Goal: Task Accomplishment & Management: Complete application form

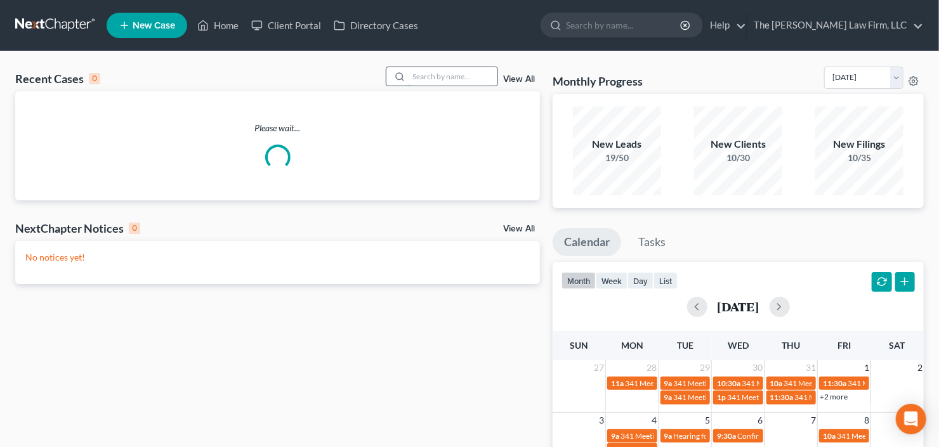
click at [453, 80] on input "search" at bounding box center [453, 76] width 89 height 18
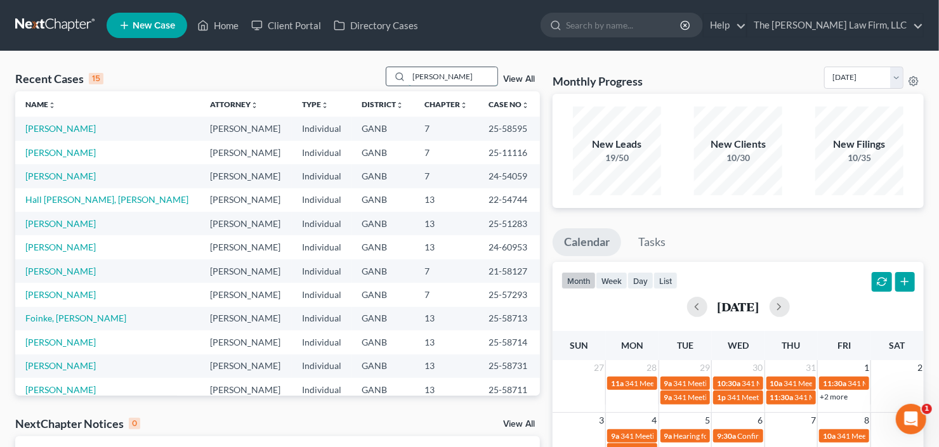
type input "jackson"
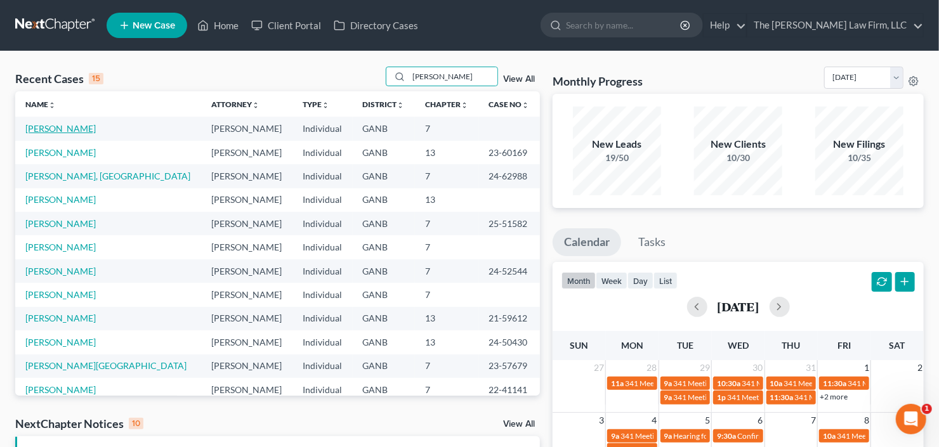
click at [53, 130] on link "[PERSON_NAME]" at bounding box center [60, 128] width 70 height 11
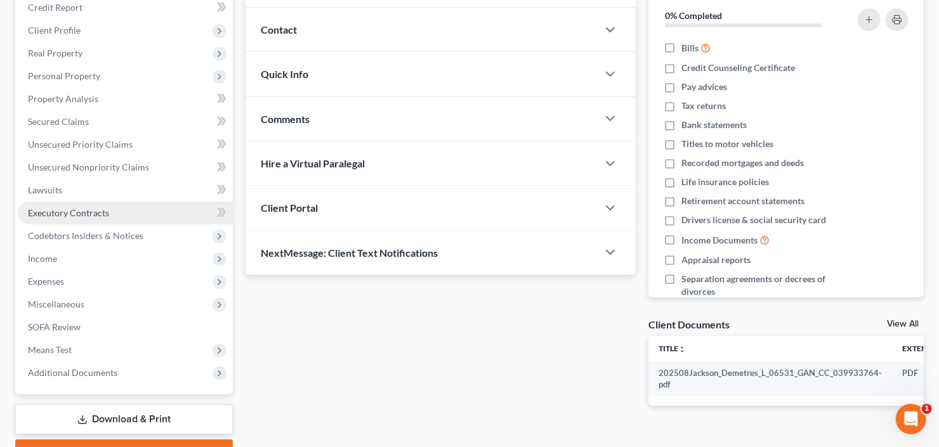
scroll to position [203, 0]
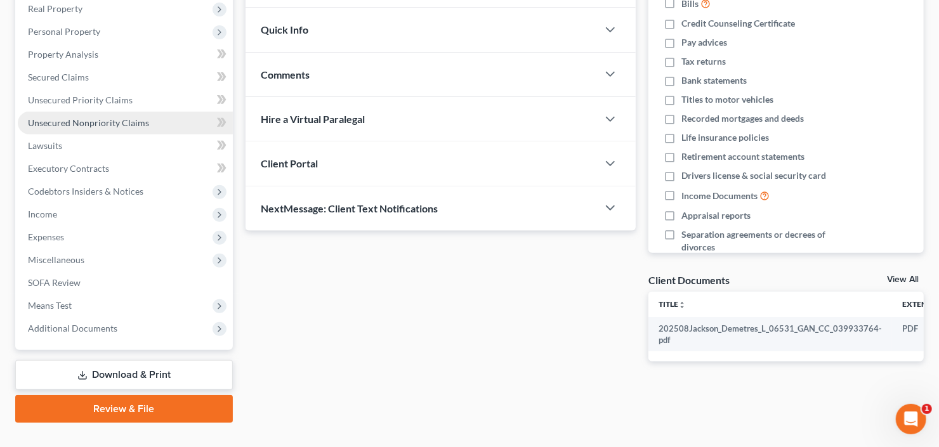
click at [112, 117] on span "Unsecured Nonpriority Claims" at bounding box center [88, 122] width 121 height 11
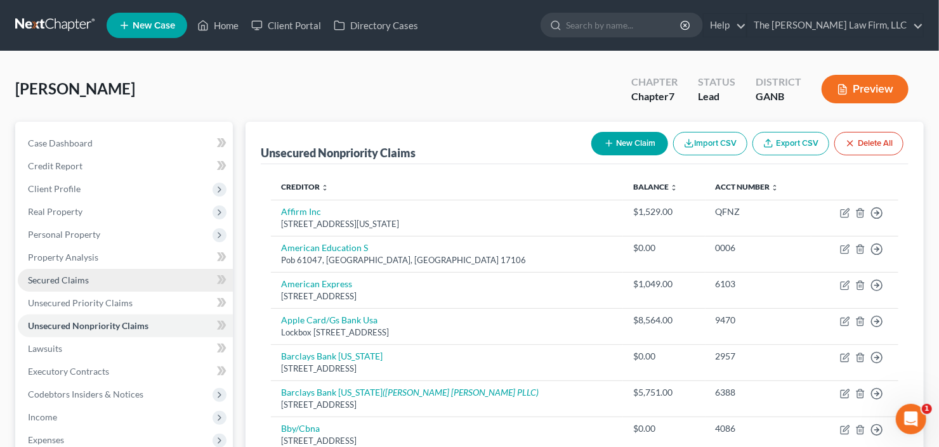
click at [71, 275] on span "Secured Claims" at bounding box center [58, 280] width 61 height 11
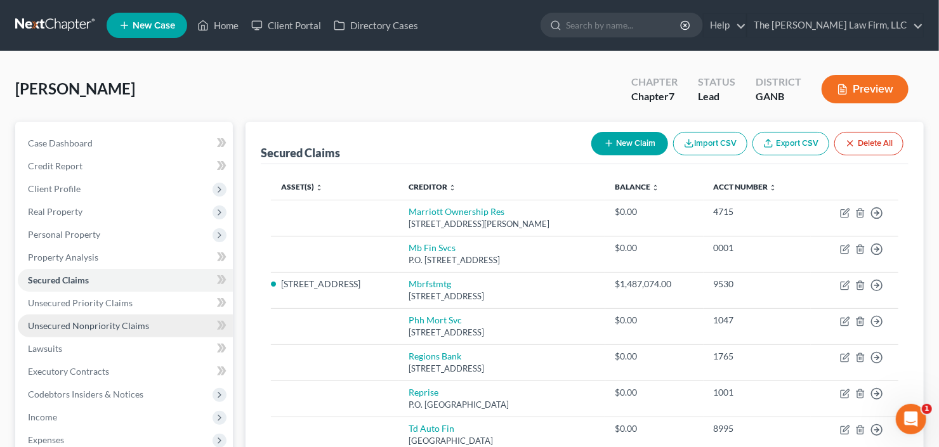
click at [83, 333] on link "Unsecured Nonpriority Claims" at bounding box center [125, 326] width 215 height 23
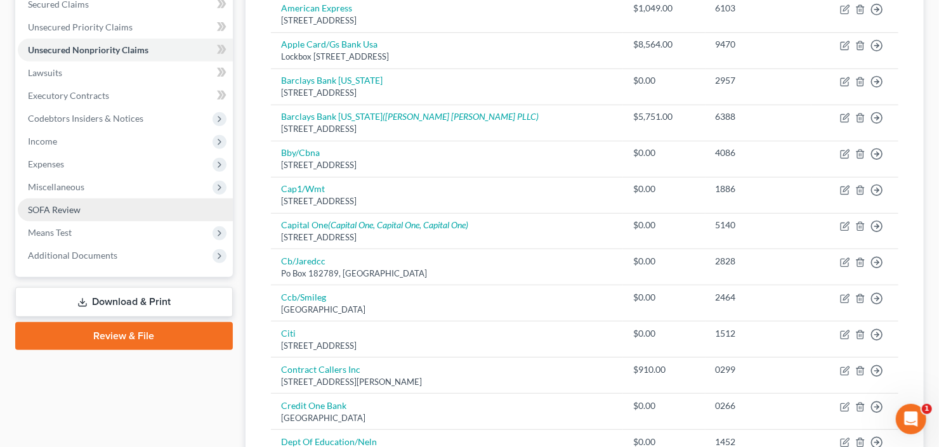
scroll to position [152, 0]
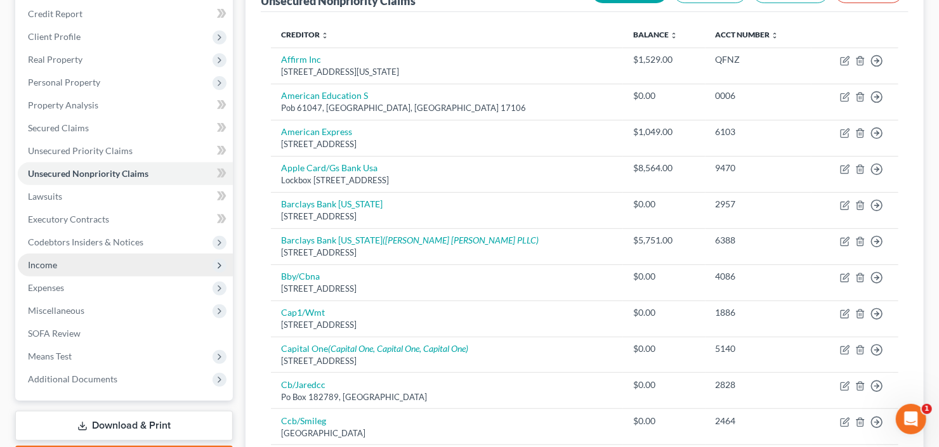
click at [105, 265] on span "Income" at bounding box center [125, 265] width 215 height 23
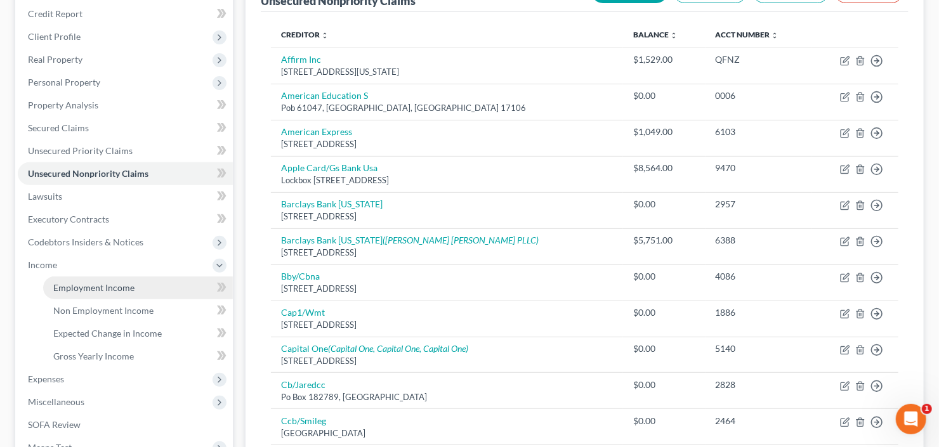
click at [104, 288] on span "Employment Income" at bounding box center [93, 287] width 81 height 11
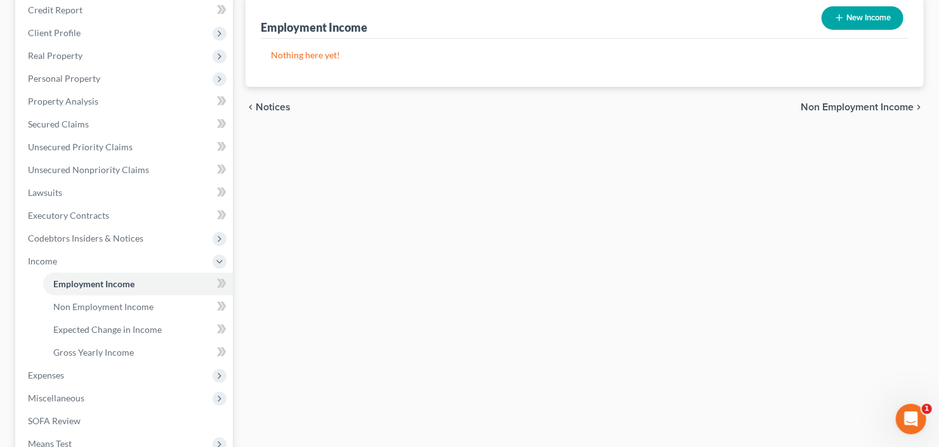
scroll to position [316, 0]
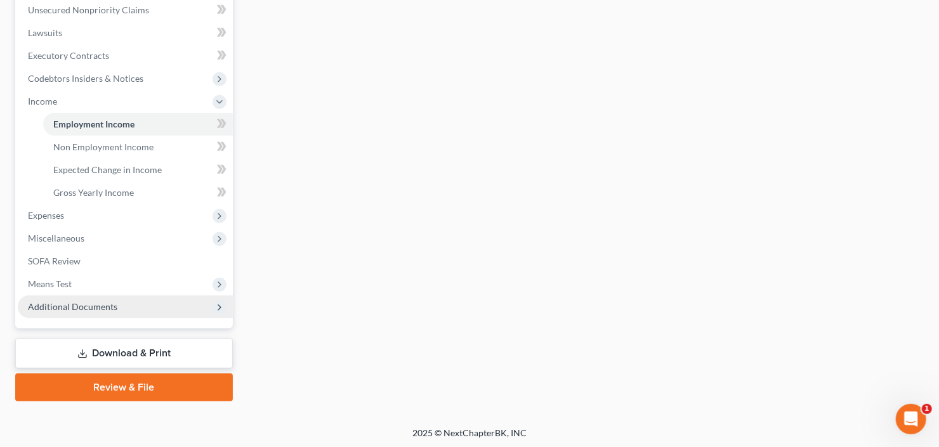
click at [83, 305] on span "Additional Documents" at bounding box center [72, 306] width 89 height 11
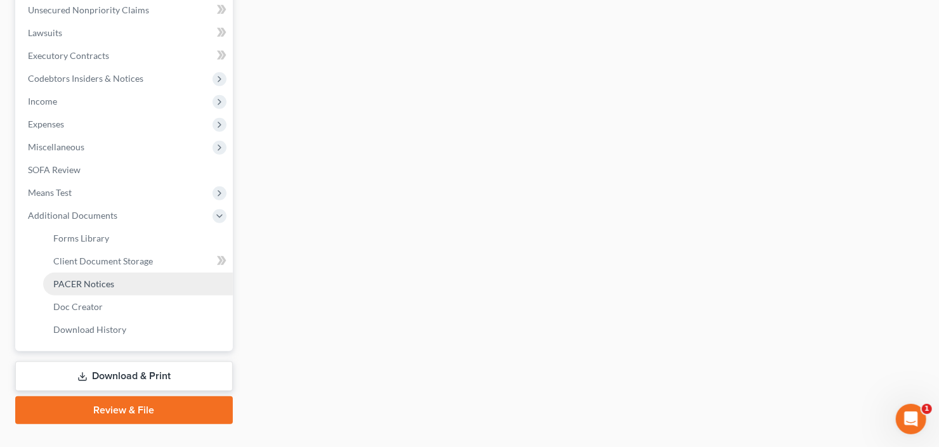
click at [102, 283] on span "PACER Notices" at bounding box center [83, 284] width 61 height 11
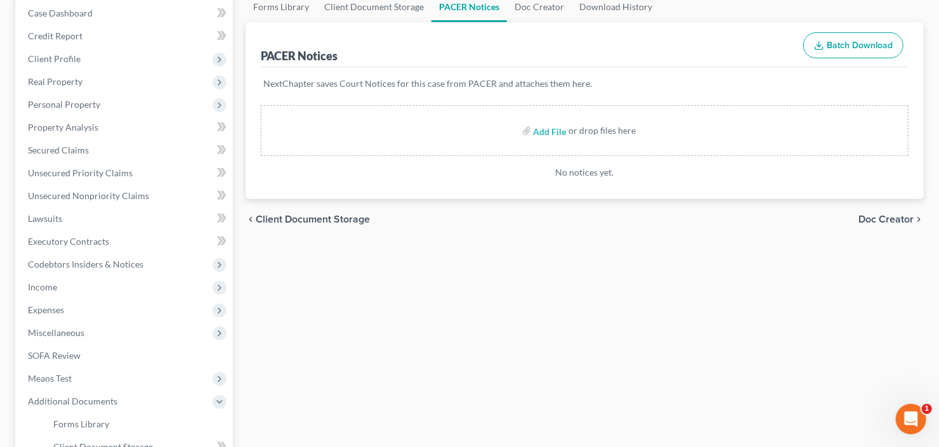
scroll to position [203, 0]
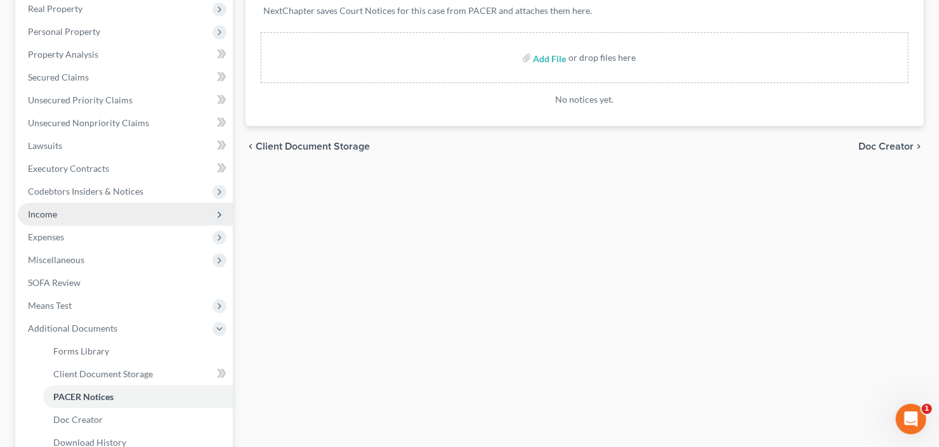
click at [85, 215] on span "Income" at bounding box center [125, 214] width 215 height 23
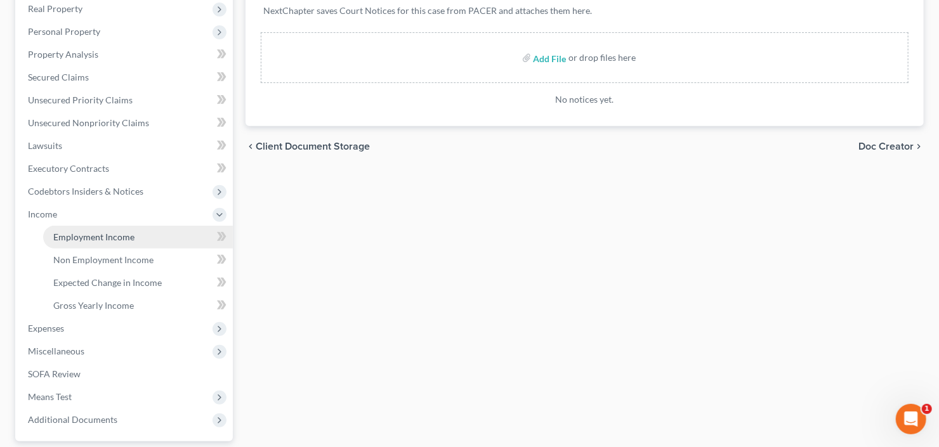
click at [110, 232] on span "Employment Income" at bounding box center [93, 237] width 81 height 11
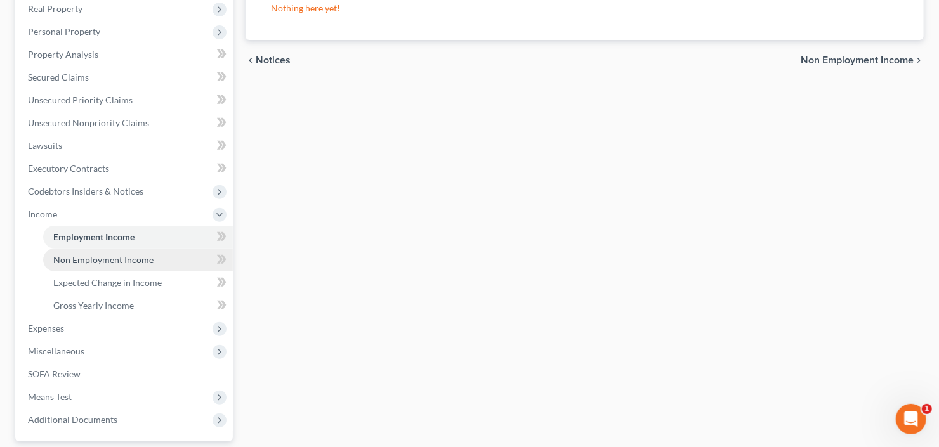
click at [112, 257] on span "Non Employment Income" at bounding box center [103, 260] width 100 height 11
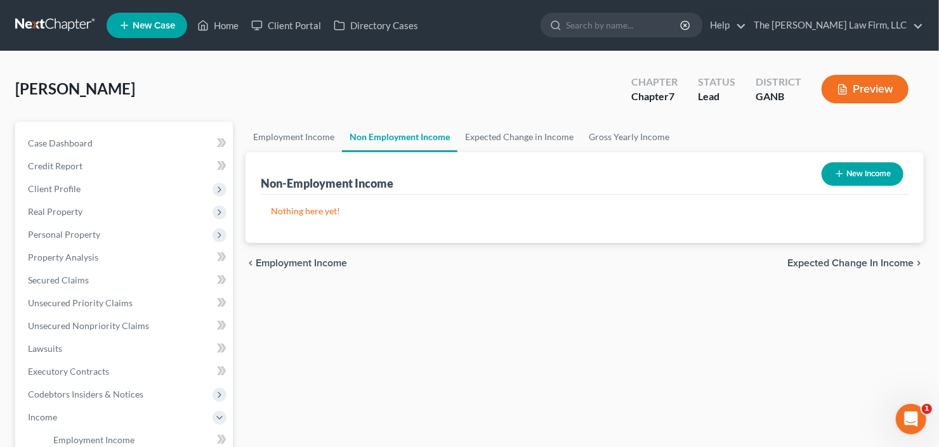
scroll to position [203, 0]
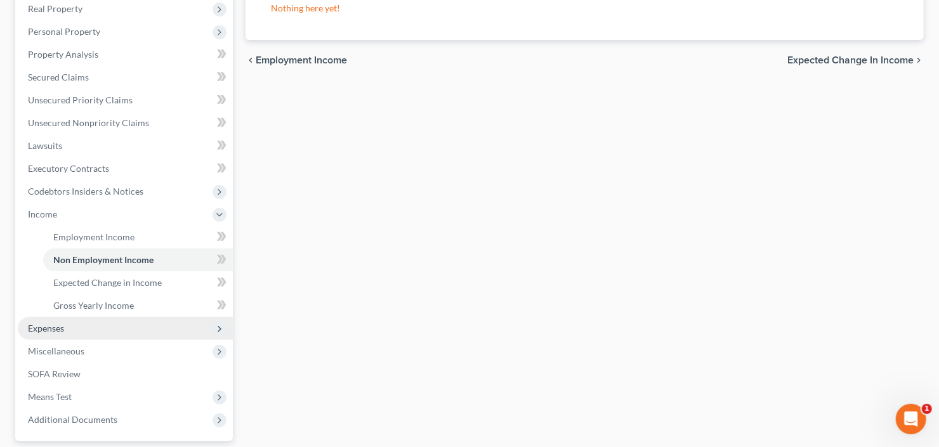
click at [56, 323] on span "Expenses" at bounding box center [46, 328] width 36 height 11
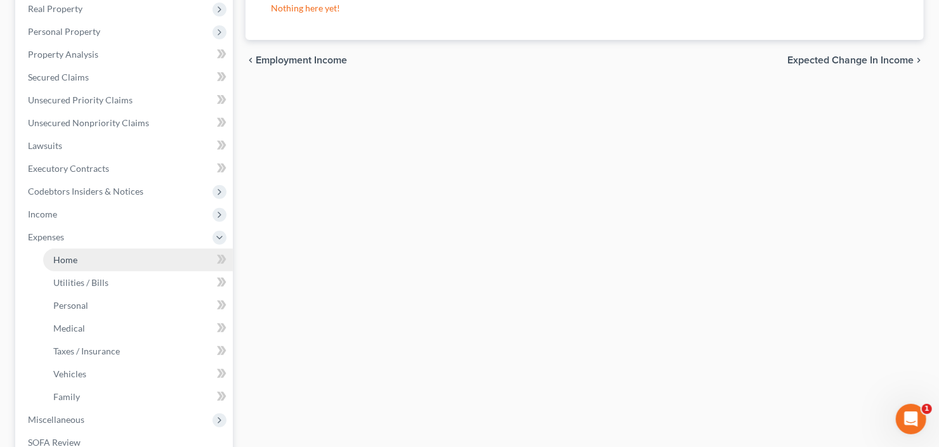
click at [79, 259] on link "Home" at bounding box center [138, 260] width 190 height 23
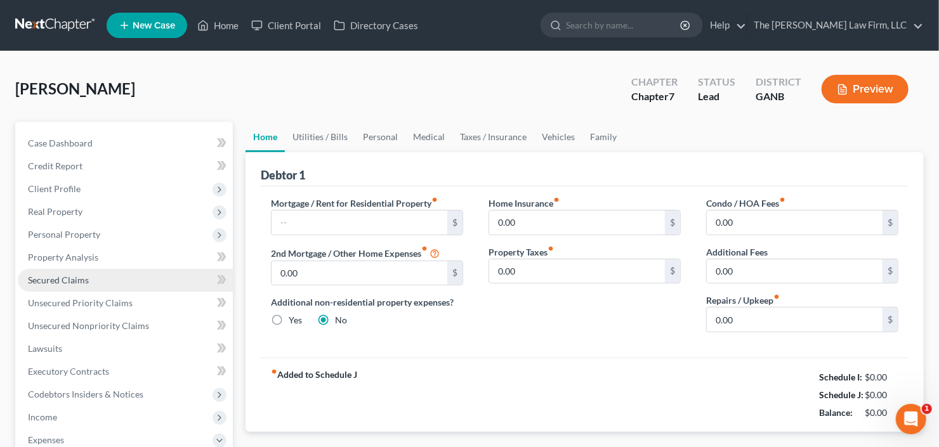
click at [66, 277] on span "Secured Claims" at bounding box center [58, 280] width 61 height 11
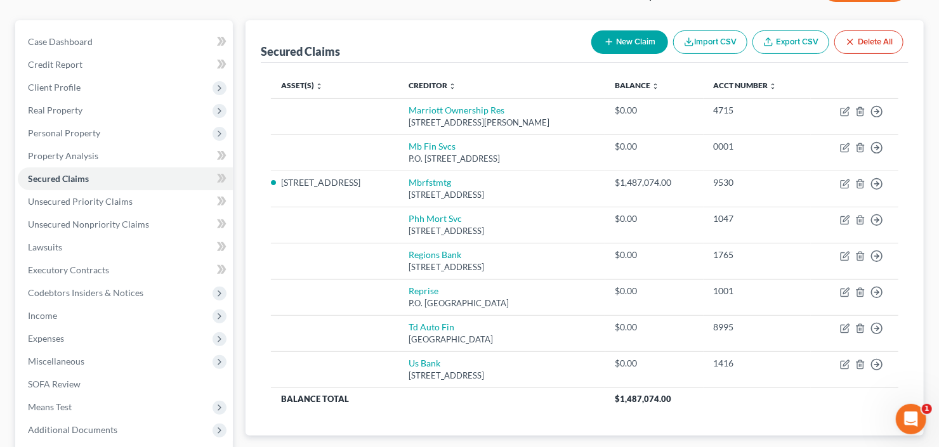
scroll to position [152, 0]
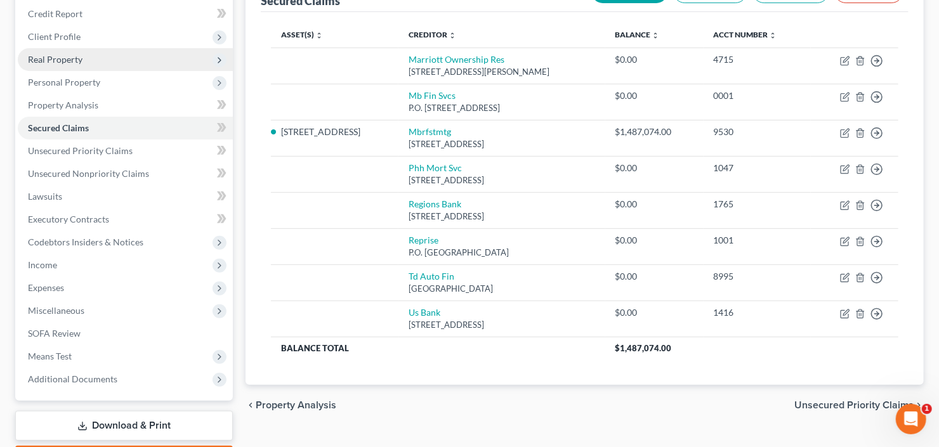
click at [114, 56] on span "Real Property" at bounding box center [125, 59] width 215 height 23
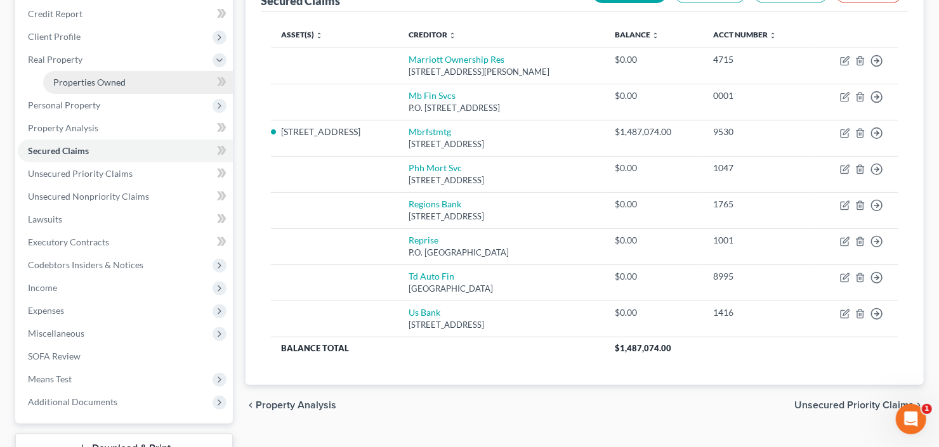
click at [117, 78] on span "Properties Owned" at bounding box center [89, 82] width 72 height 11
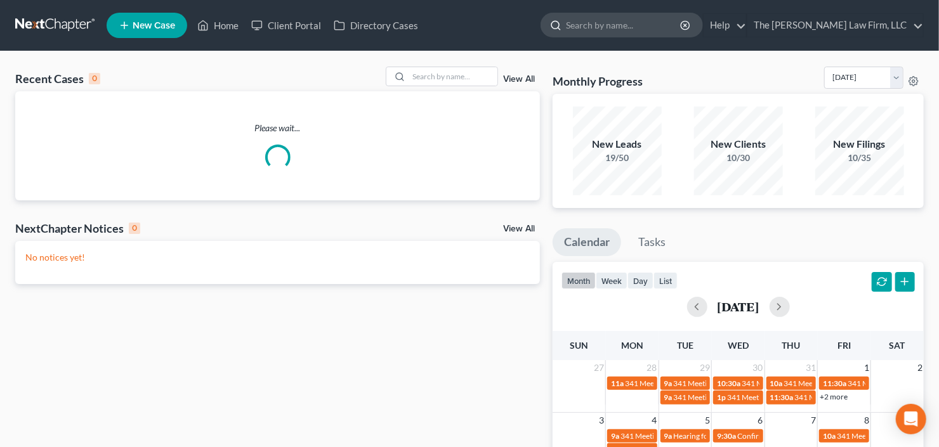
click at [562, 25] on icon at bounding box center [555, 25] width 11 height 11
click at [635, 31] on input "search" at bounding box center [624, 24] width 116 height 23
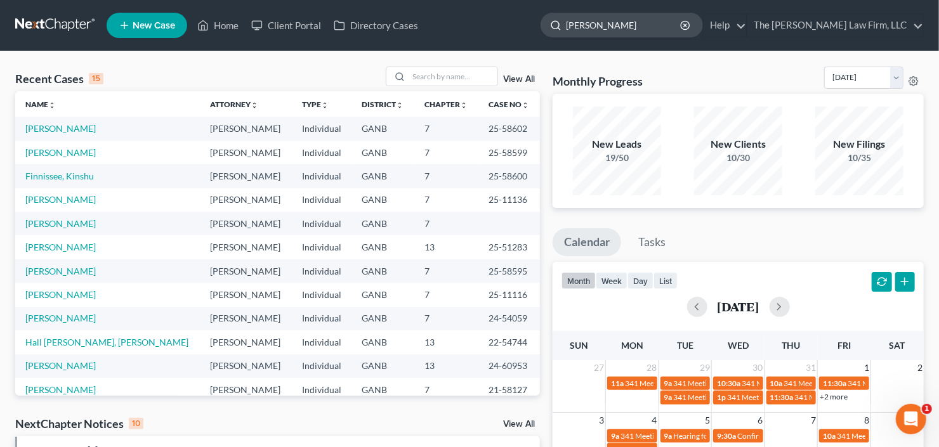
type input "clark"
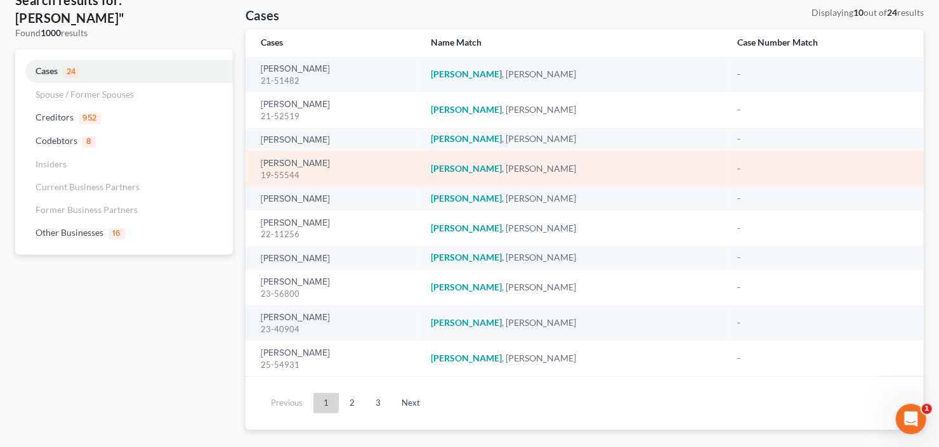
scroll to position [96, 0]
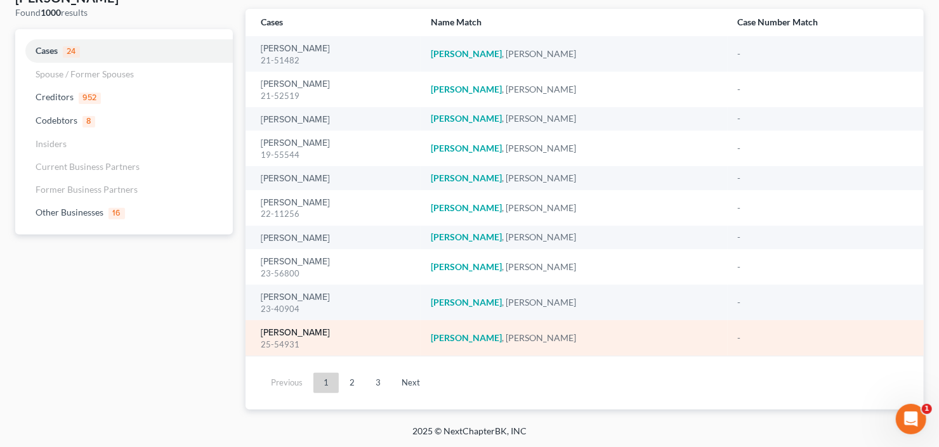
click at [284, 334] on link "[PERSON_NAME]" at bounding box center [295, 333] width 69 height 9
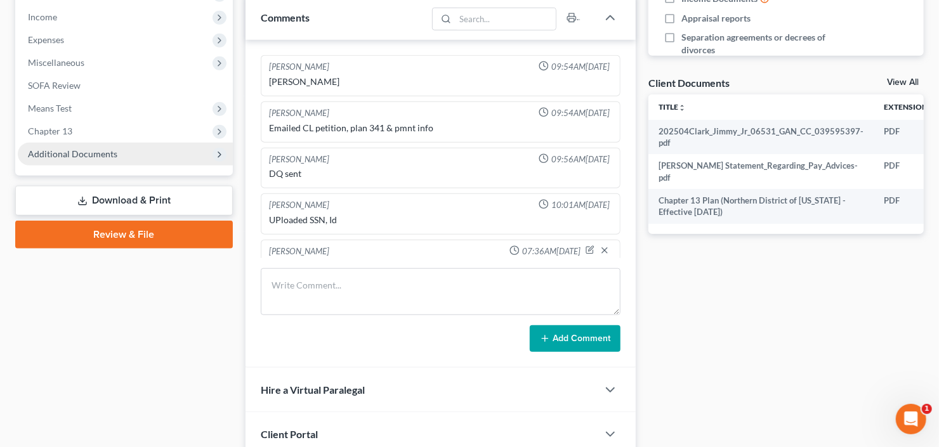
scroll to position [67, 0]
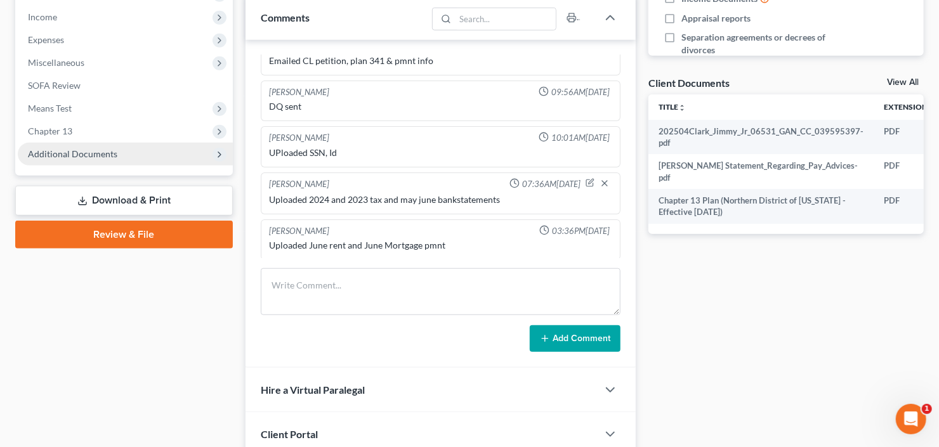
click at [90, 149] on span "Additional Documents" at bounding box center [72, 154] width 89 height 11
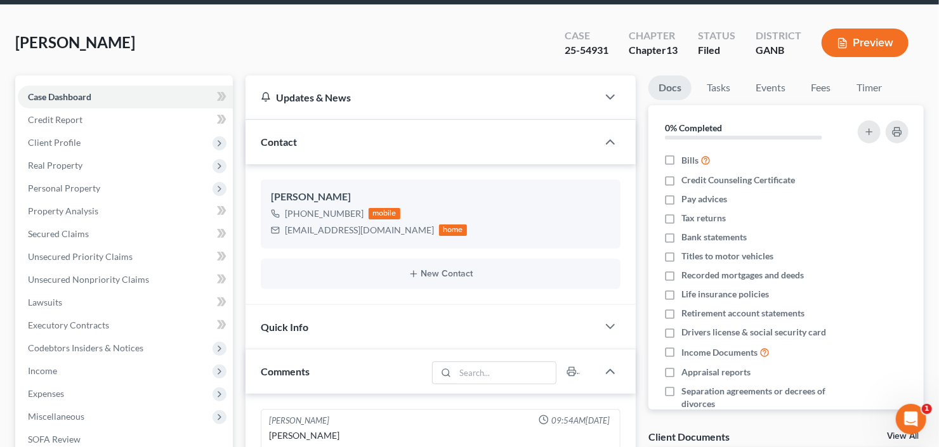
scroll to position [0, 0]
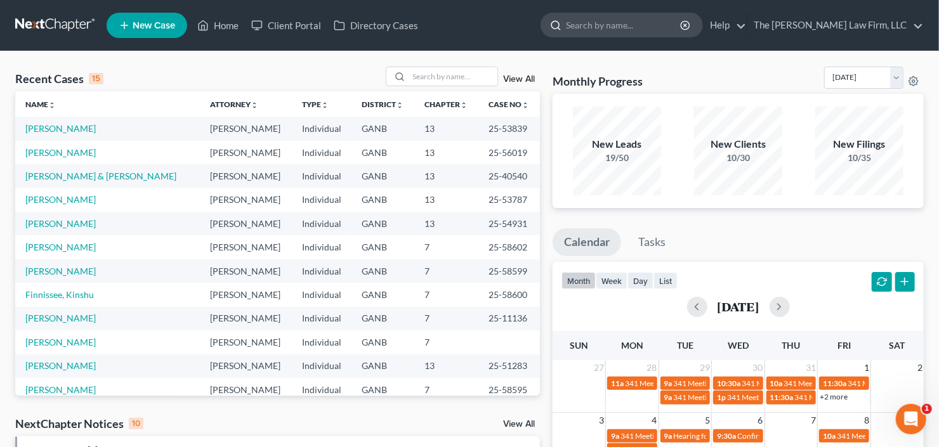
click at [649, 25] on input "search" at bounding box center [624, 24] width 116 height 23
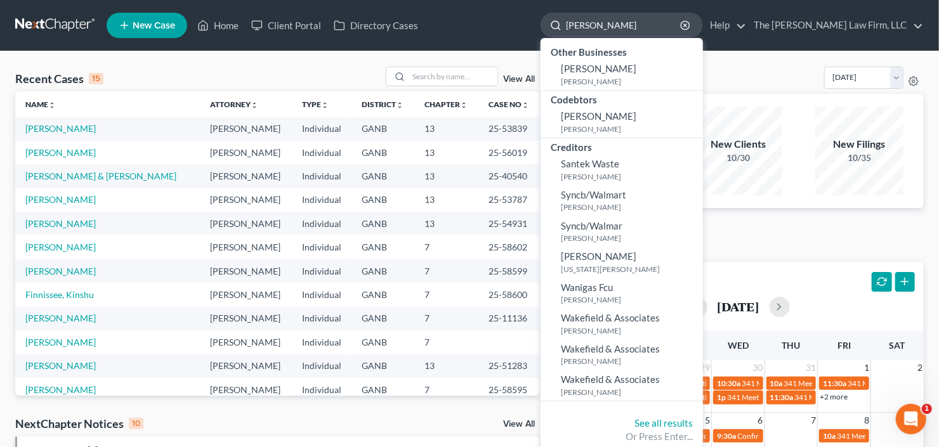
type input "[PERSON_NAME]"
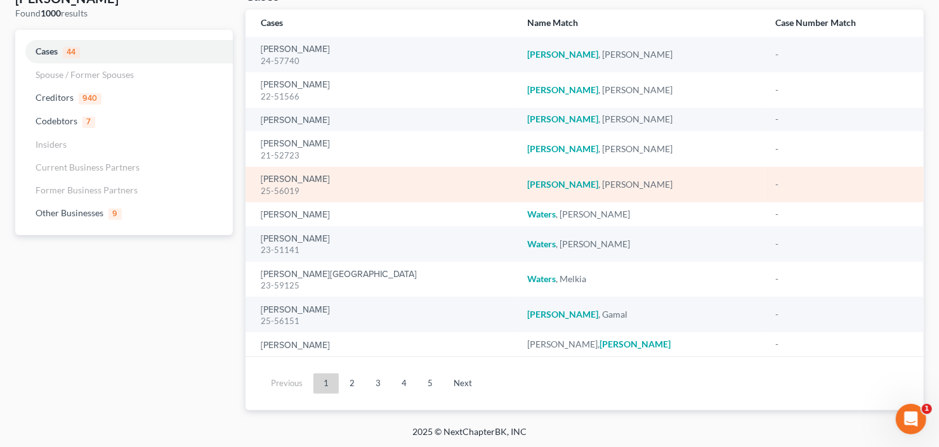
scroll to position [96, 0]
click at [302, 180] on link "[PERSON_NAME]" at bounding box center [295, 179] width 69 height 9
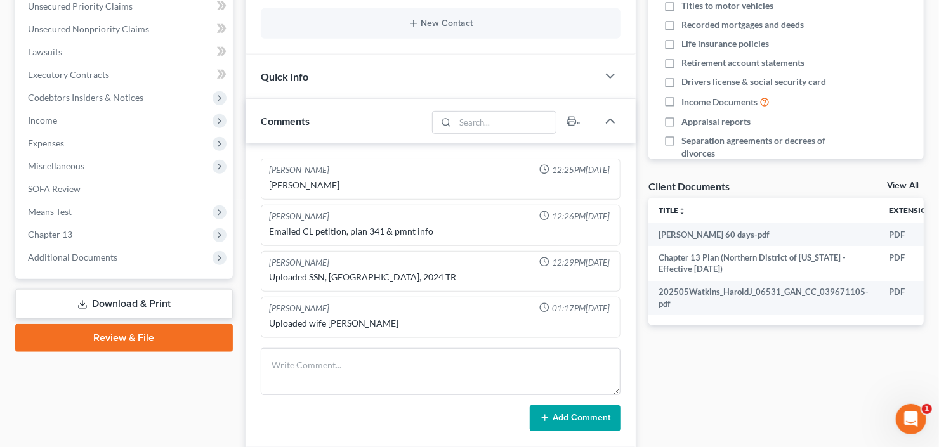
scroll to position [299, 0]
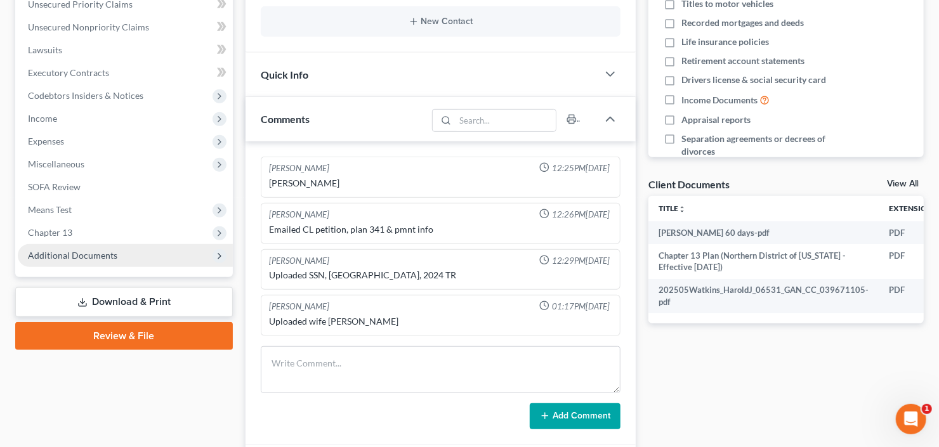
click at [75, 265] on span "Additional Documents" at bounding box center [125, 255] width 215 height 23
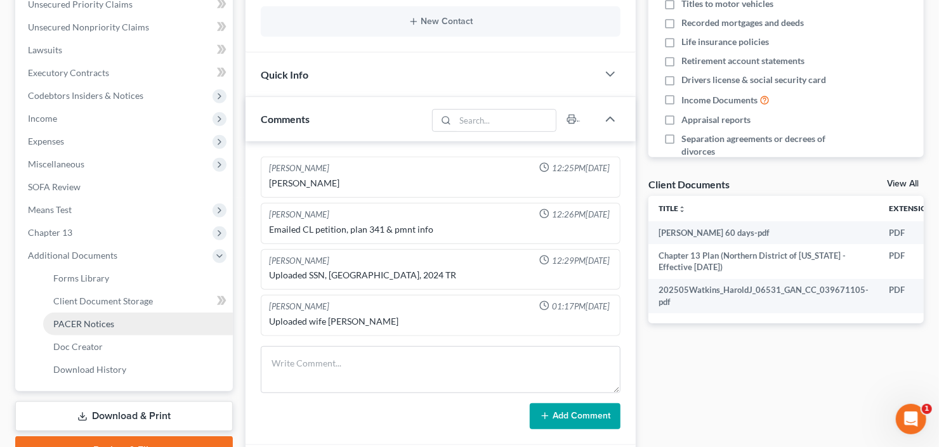
click at [83, 326] on span "PACER Notices" at bounding box center [83, 324] width 61 height 11
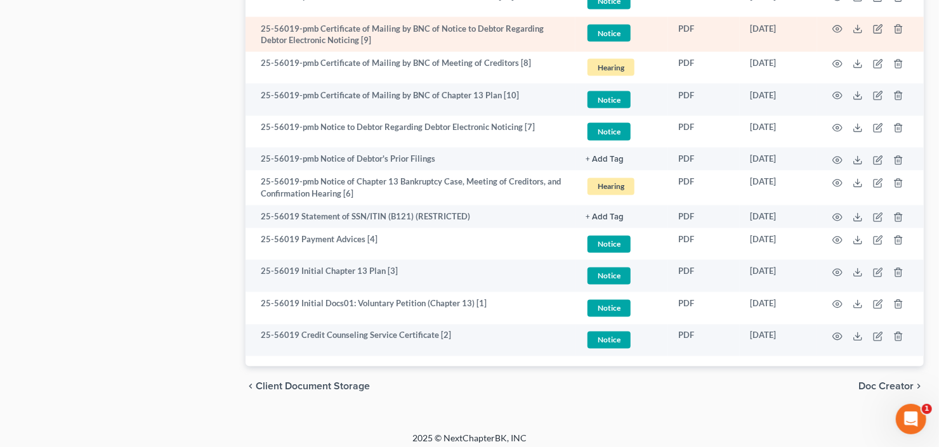
scroll to position [1066, 0]
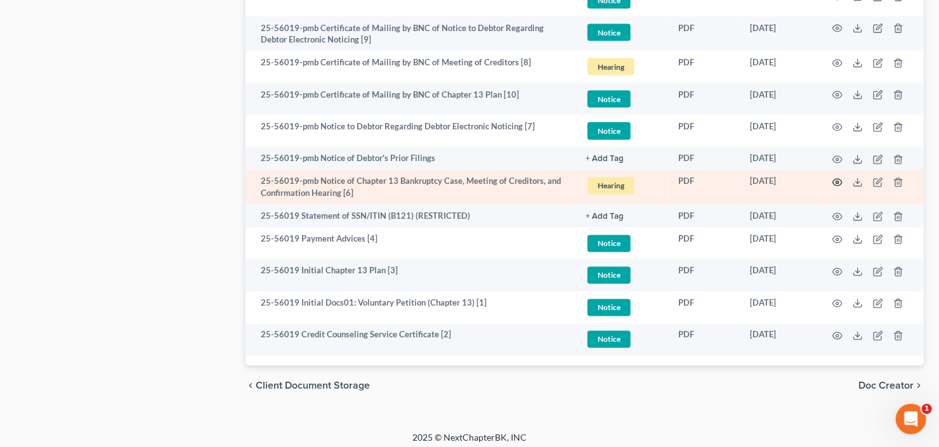
click at [837, 182] on circle "button" at bounding box center [838, 183] width 3 height 3
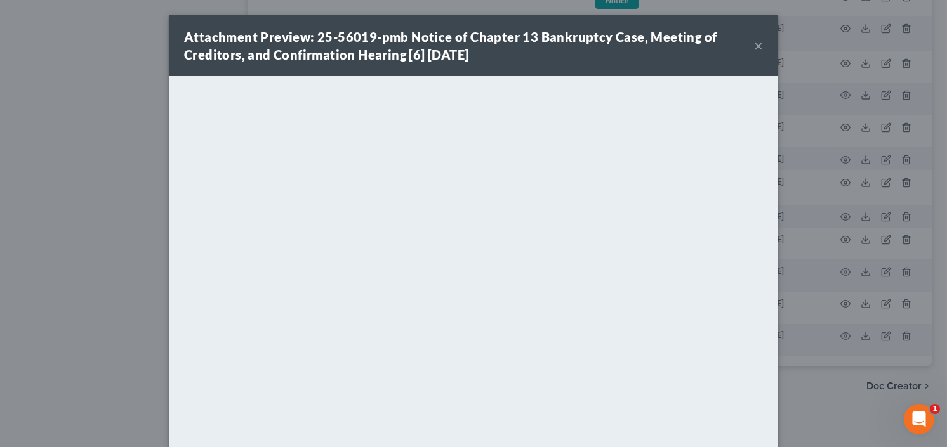
click at [754, 45] on button "×" at bounding box center [758, 45] width 9 height 15
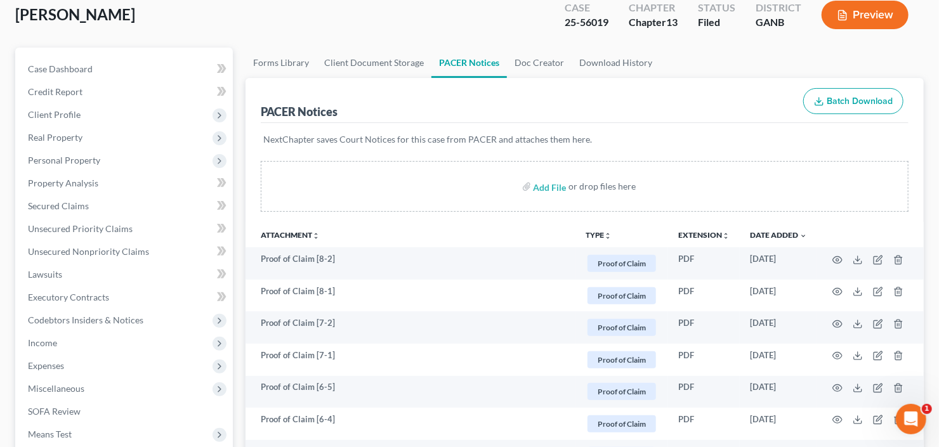
scroll to position [0, 0]
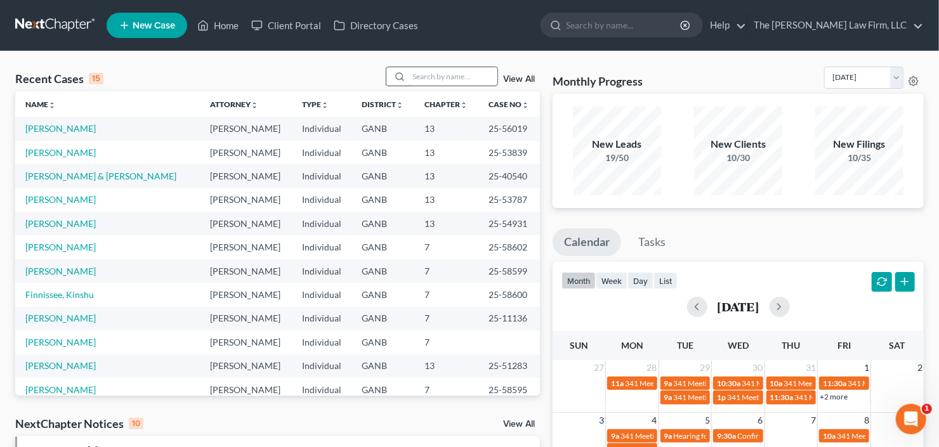
click at [442, 84] on input "search" at bounding box center [453, 76] width 89 height 18
click at [62, 201] on link "[PERSON_NAME]" at bounding box center [60, 199] width 70 height 11
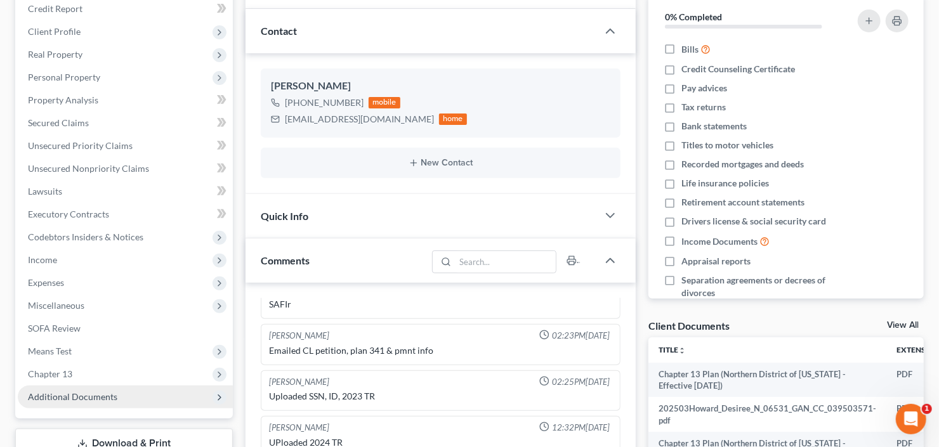
scroll to position [254, 0]
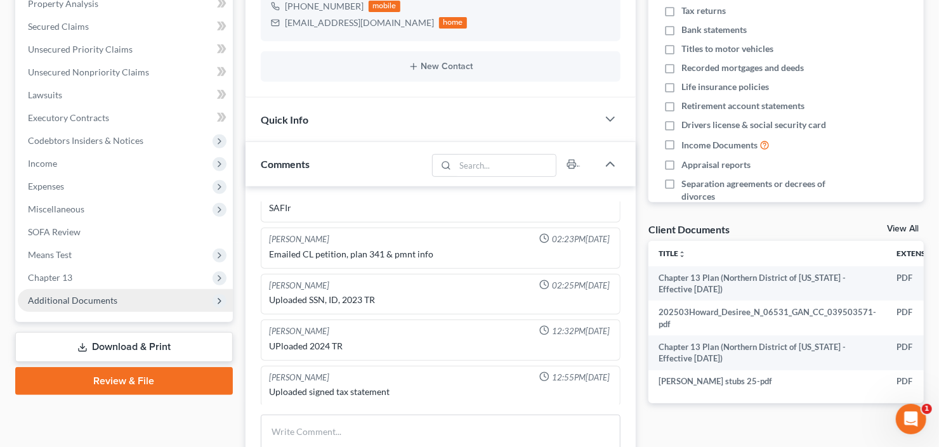
click at [71, 297] on span "Additional Documents" at bounding box center [72, 300] width 89 height 11
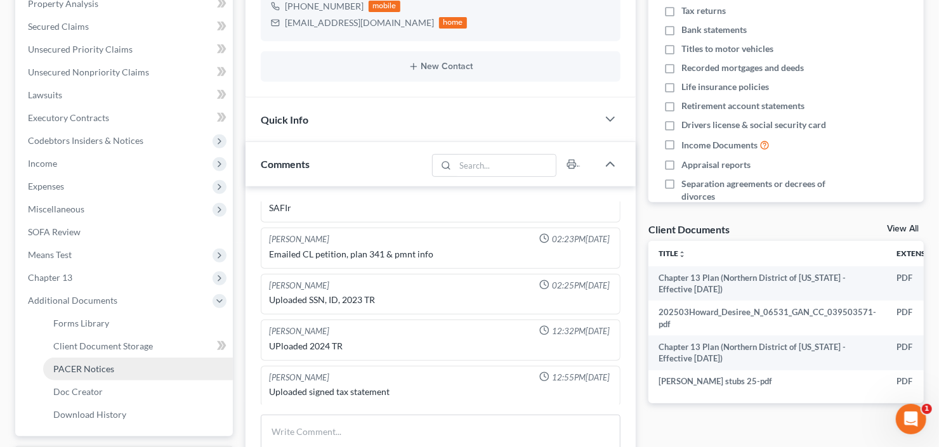
click at [86, 361] on link "PACER Notices" at bounding box center [138, 369] width 190 height 23
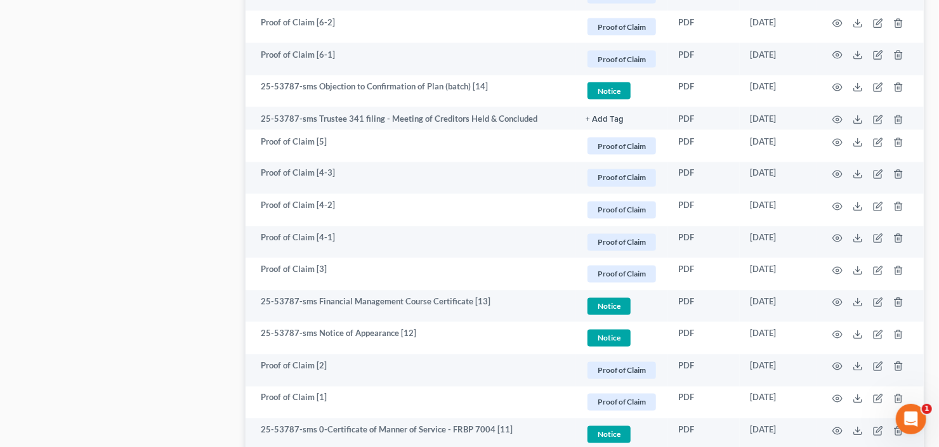
scroll to position [1479, 0]
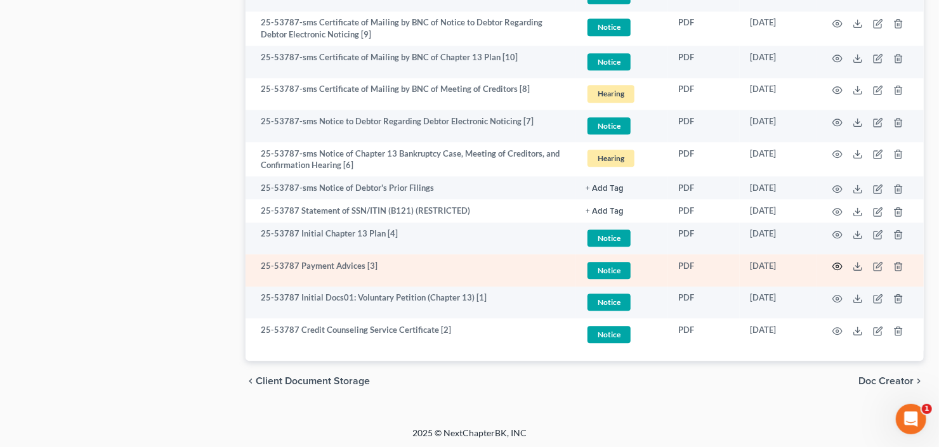
click at [837, 265] on icon "button" at bounding box center [838, 266] width 10 height 10
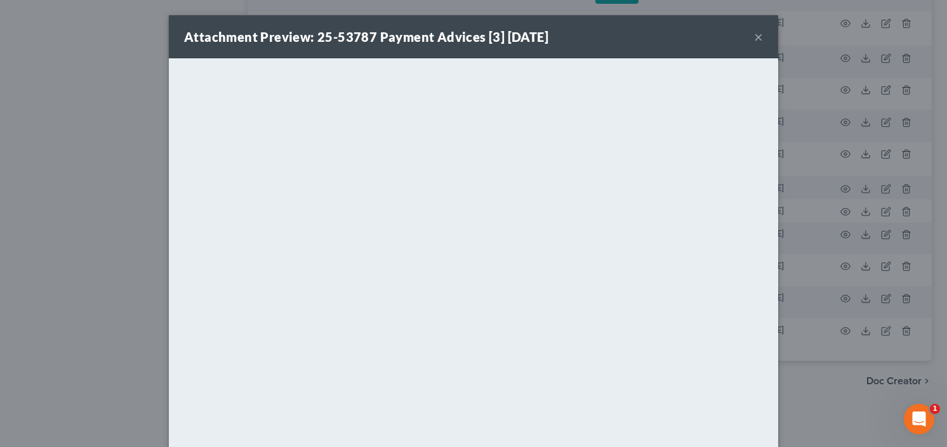
click at [757, 36] on button "×" at bounding box center [758, 36] width 9 height 15
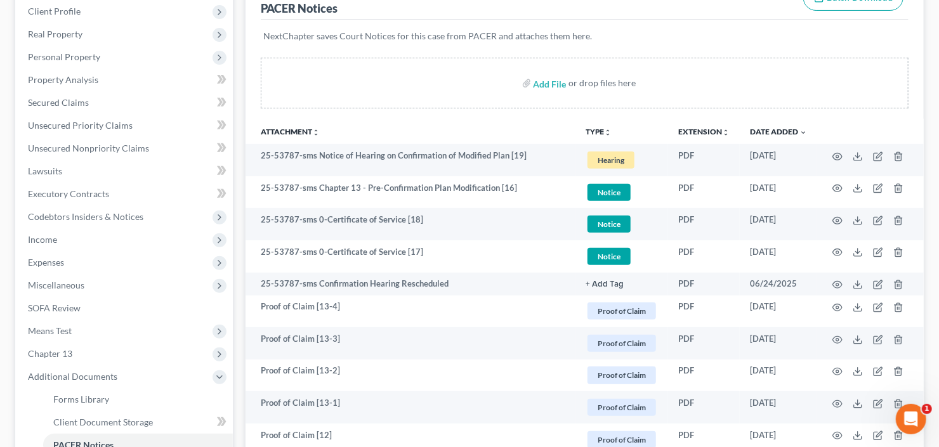
scroll to position [58, 0]
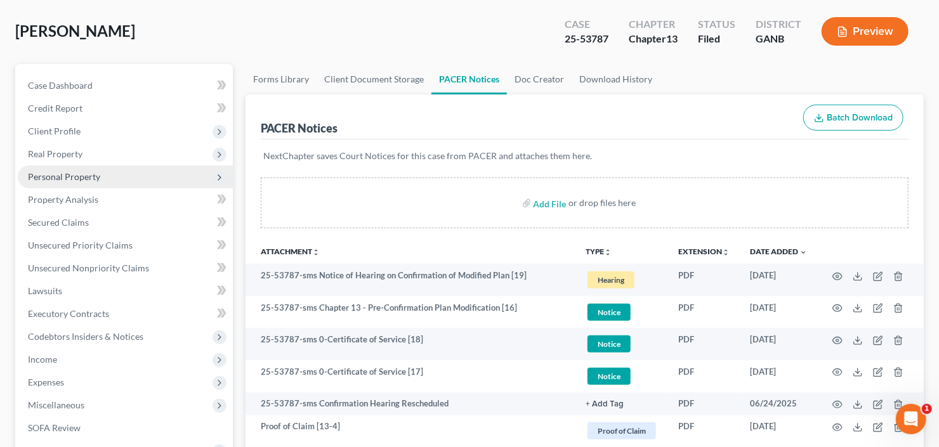
click at [102, 177] on span "Personal Property" at bounding box center [125, 177] width 215 height 23
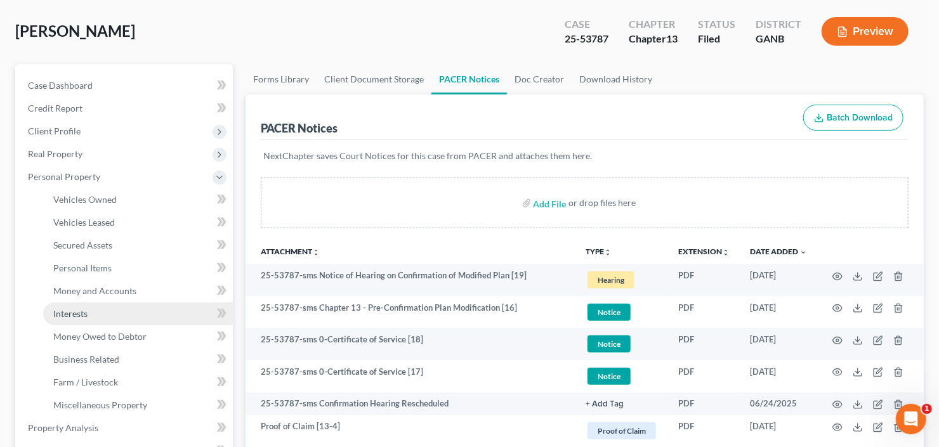
click at [94, 314] on link "Interests" at bounding box center [138, 314] width 190 height 23
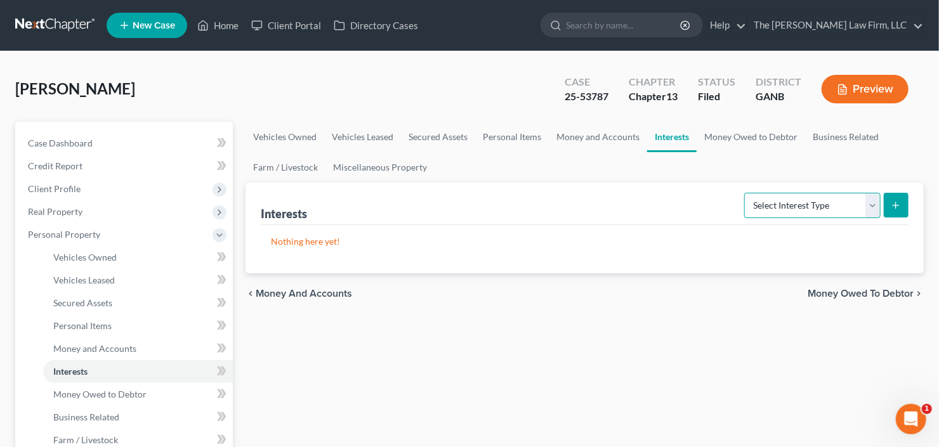
click at [814, 204] on select "Select Interest Type 401K Annuity Bond Education IRA Government Bond Government…" at bounding box center [812, 205] width 136 height 25
select select "401k"
click at [746, 193] on select "Select Interest Type 401K Annuity Bond Education IRA Government Bond Government…" at bounding box center [812, 205] width 136 height 25
click at [905, 206] on button "submit" at bounding box center [896, 205] width 25 height 25
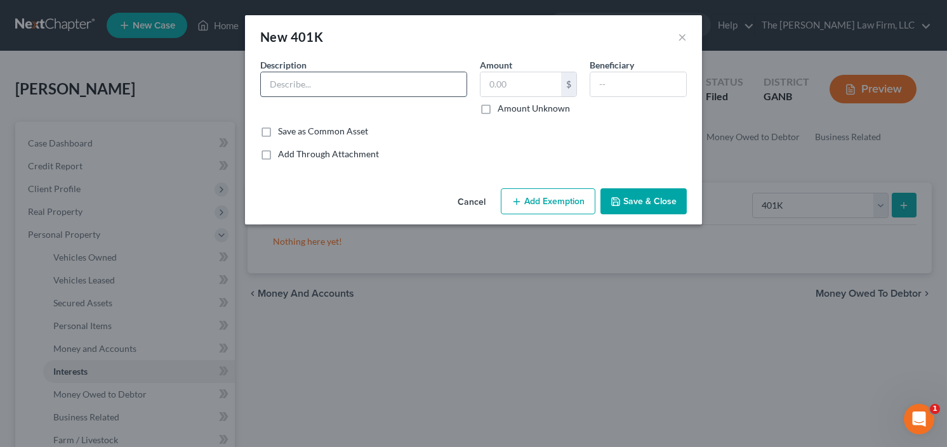
click at [311, 86] on input "text" at bounding box center [364, 84] width 206 height 24
drag, startPoint x: 305, startPoint y: 86, endPoint x: 235, endPoint y: 97, distance: 70.1
click at [235, 97] on div "New 401K × An exemption set must first be selected from the Filing Information …" at bounding box center [473, 223] width 947 height 447
type input "401k"
click at [517, 82] on input "text" at bounding box center [520, 84] width 81 height 24
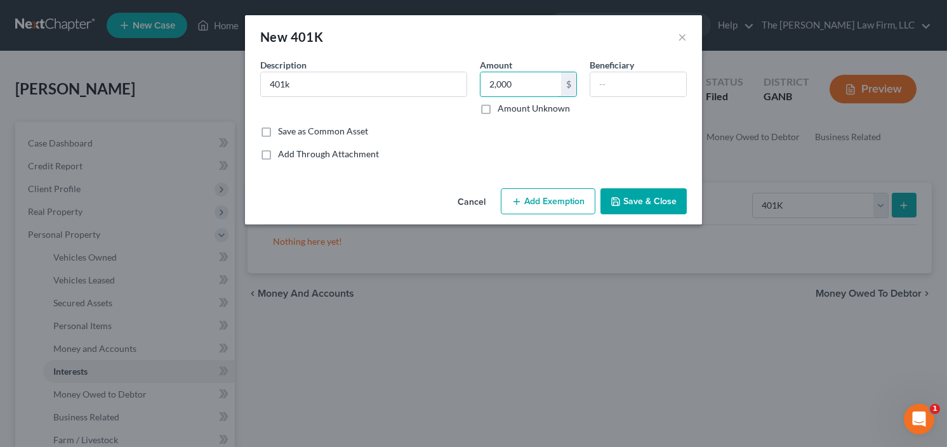
type input "2,000"
click at [569, 197] on button "Add Exemption" at bounding box center [548, 202] width 95 height 27
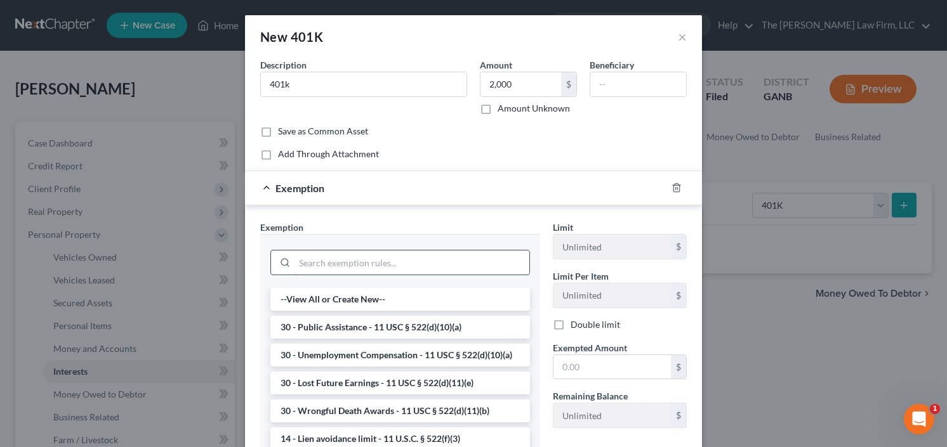
click at [391, 273] on input "search" at bounding box center [411, 263] width 235 height 24
click at [390, 270] on input "search" at bounding box center [411, 263] width 235 height 24
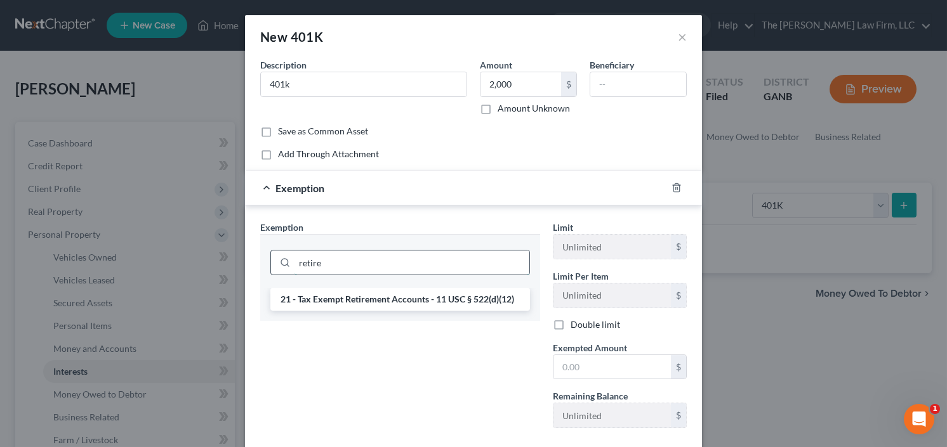
click at [375, 264] on input "retire" at bounding box center [411, 263] width 235 height 24
type input "retire"
click at [381, 293] on li "21 - Tax Exempt Retirement Accounts - 11 USC § 522(d)(12)" at bounding box center [400, 299] width 260 height 23
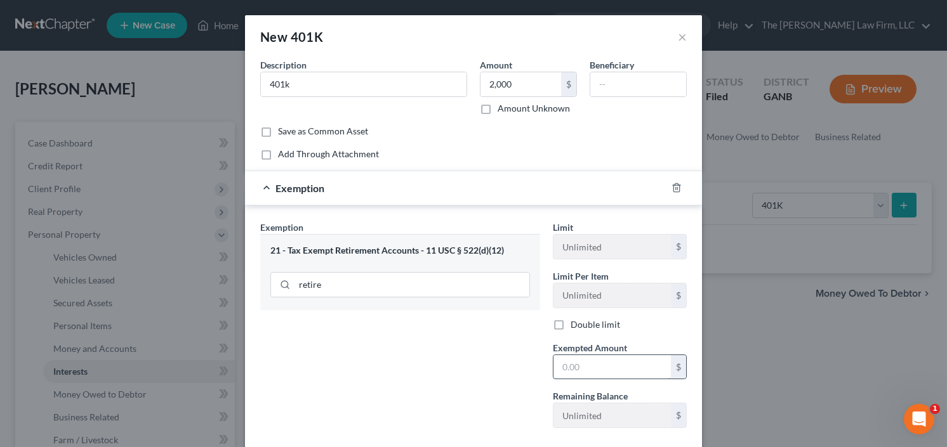
click at [589, 362] on input "text" at bounding box center [611, 367] width 117 height 24
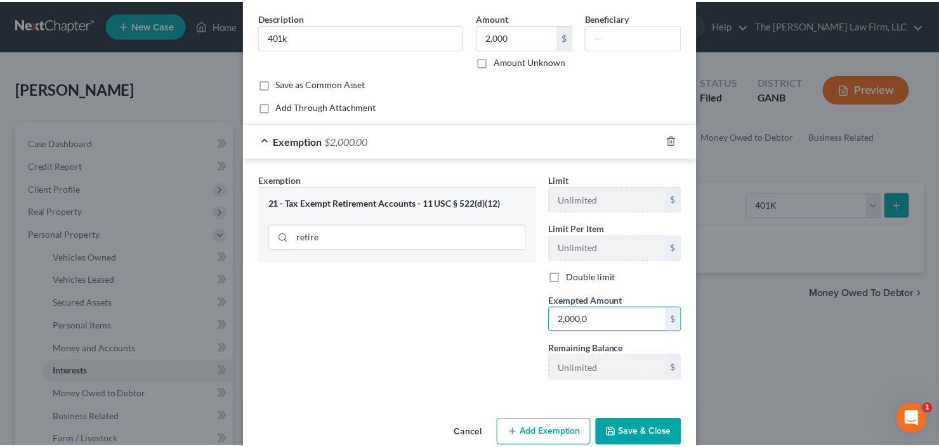
scroll to position [69, 0]
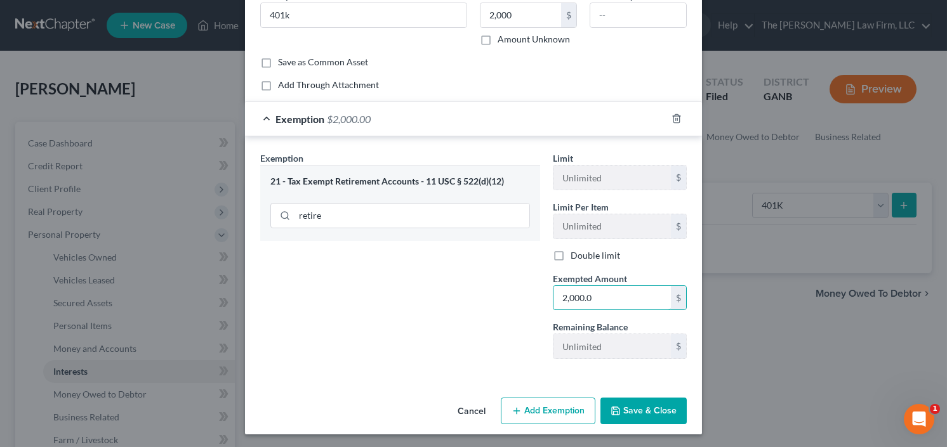
type input "2,000.0"
click at [748, 411] on div "New 401K × An exemption set must first be selected from the Filing Information …" at bounding box center [473, 223] width 947 height 447
click at [651, 407] on button "Save & Close" at bounding box center [643, 411] width 86 height 27
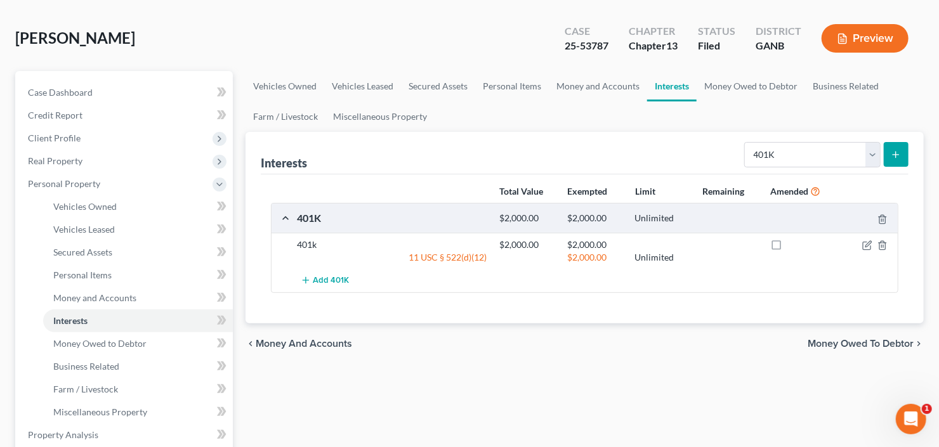
scroll to position [477, 0]
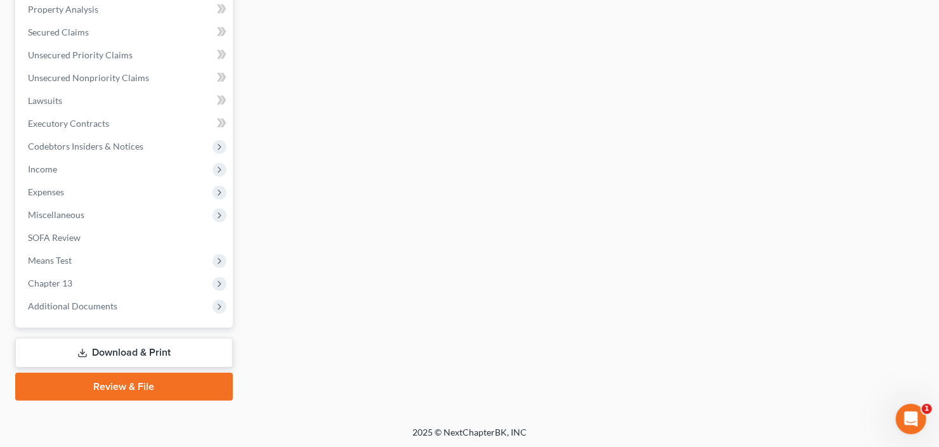
click at [124, 346] on link "Download & Print" at bounding box center [124, 353] width 218 height 30
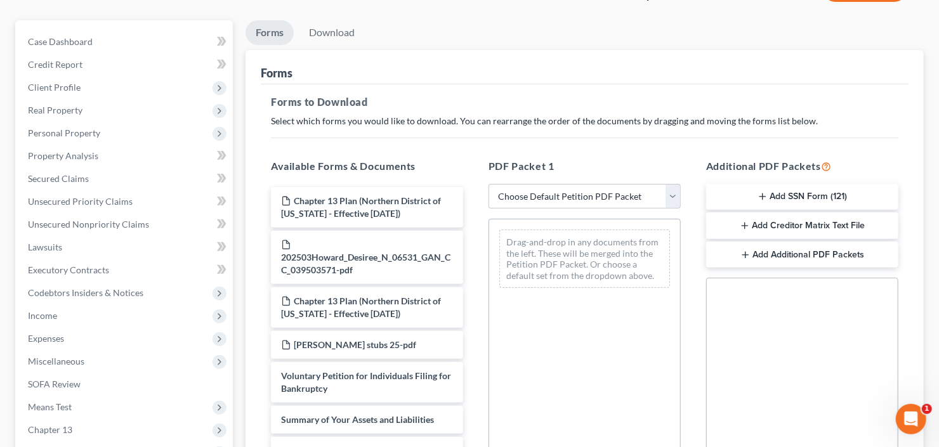
scroll to position [335, 0]
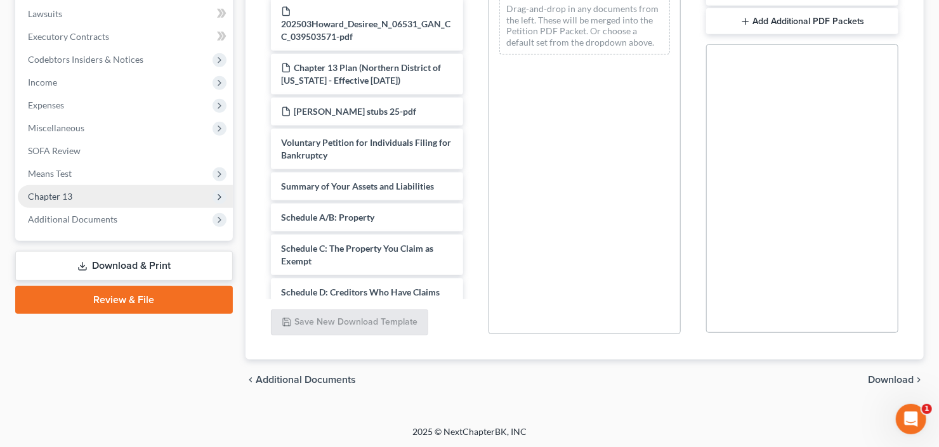
click at [81, 202] on span "Chapter 13" at bounding box center [125, 196] width 215 height 23
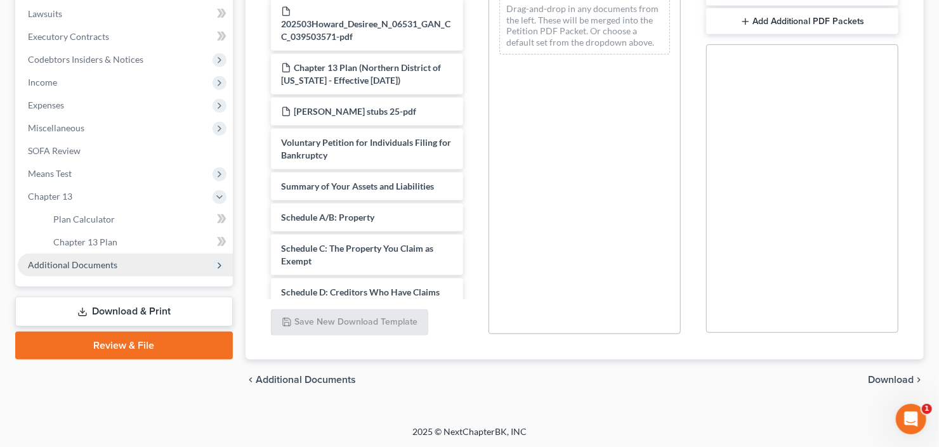
click at [82, 270] on span "Additional Documents" at bounding box center [125, 265] width 215 height 23
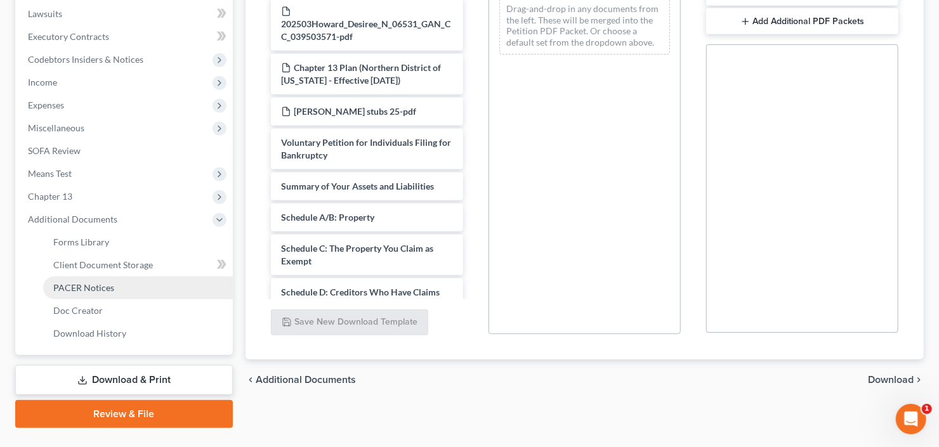
click at [98, 288] on span "PACER Notices" at bounding box center [83, 287] width 61 height 11
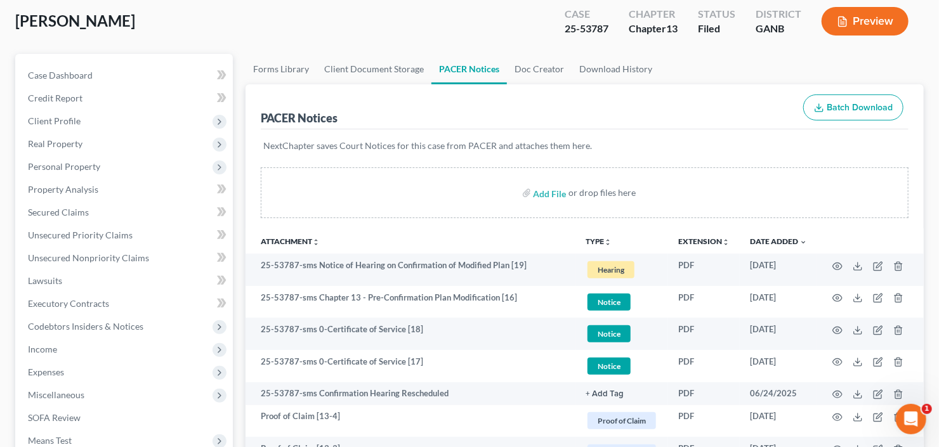
scroll to position [152, 0]
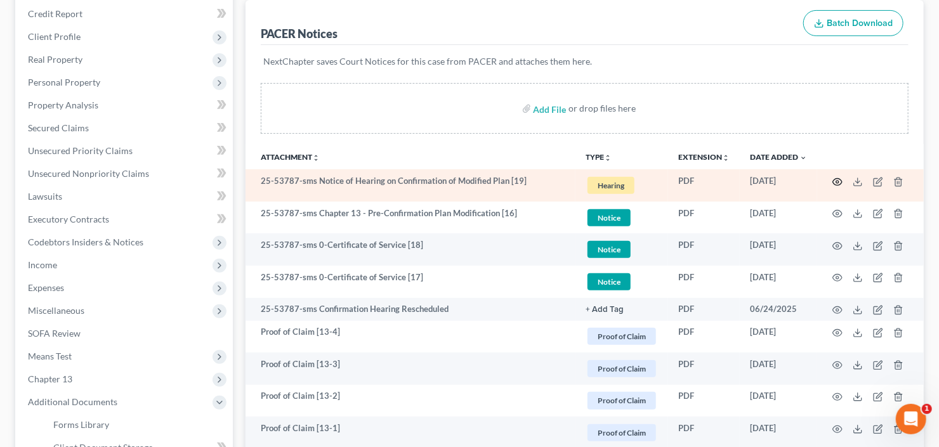
click at [835, 183] on icon "button" at bounding box center [838, 182] width 10 height 10
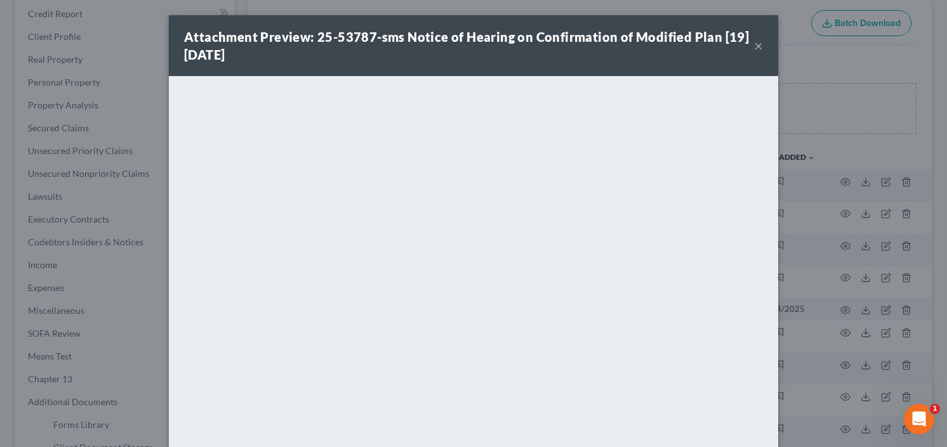
click at [750, 49] on div "Attachment Preview: 25-53787-sms Notice of Hearing on Confirmation of Modified …" at bounding box center [469, 46] width 570 height 36
click at [755, 45] on button "×" at bounding box center [758, 45] width 9 height 15
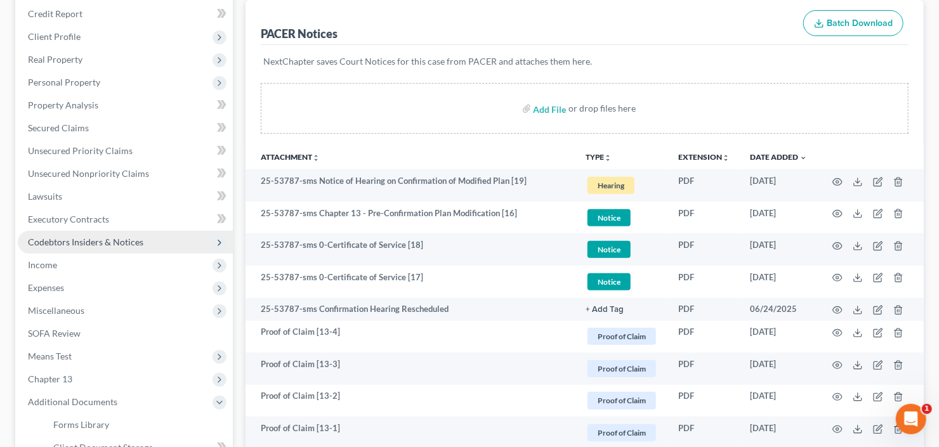
scroll to position [102, 0]
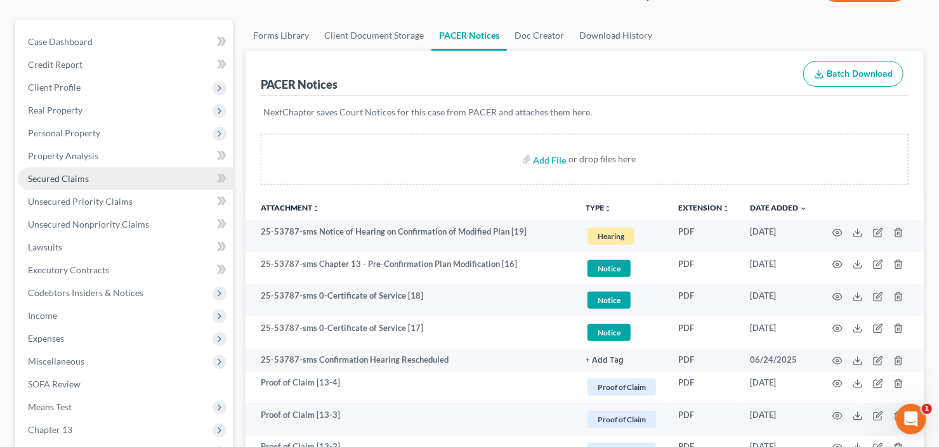
click at [90, 180] on link "Secured Claims" at bounding box center [125, 179] width 215 height 23
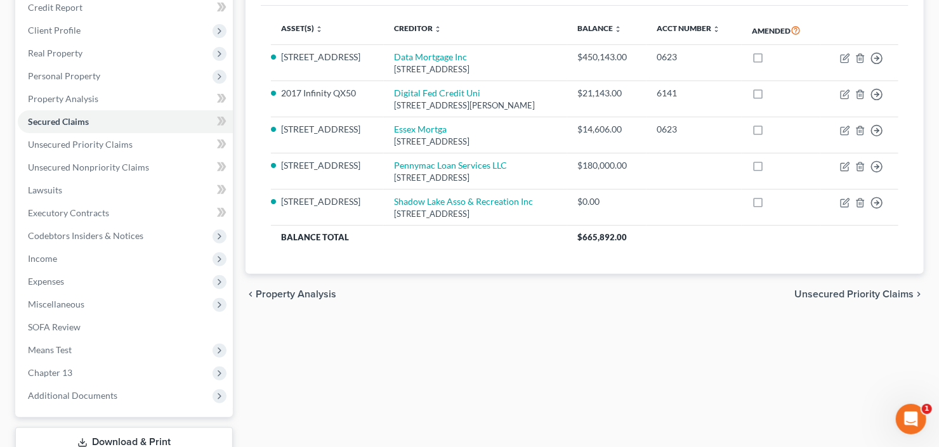
scroll to position [248, 0]
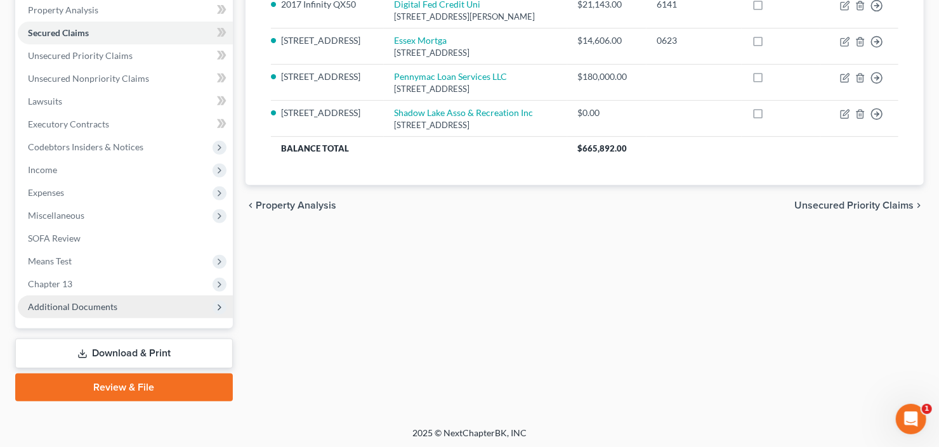
click at [81, 307] on span "Additional Documents" at bounding box center [72, 306] width 89 height 11
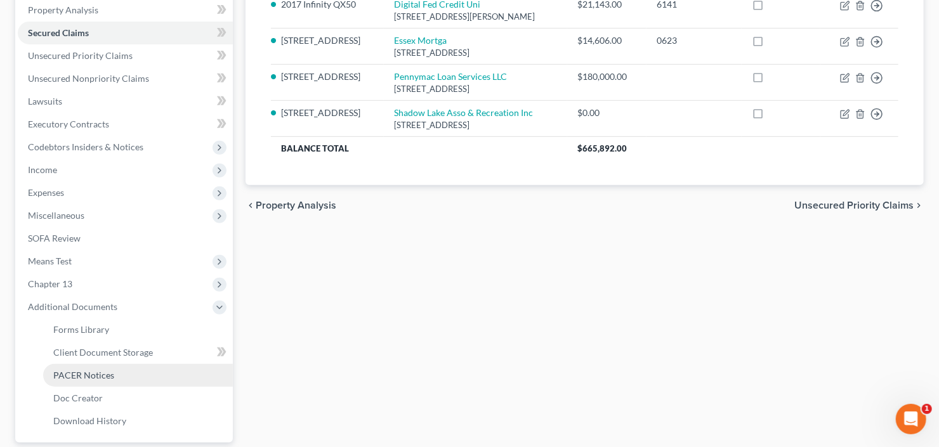
click at [94, 373] on span "PACER Notices" at bounding box center [83, 375] width 61 height 11
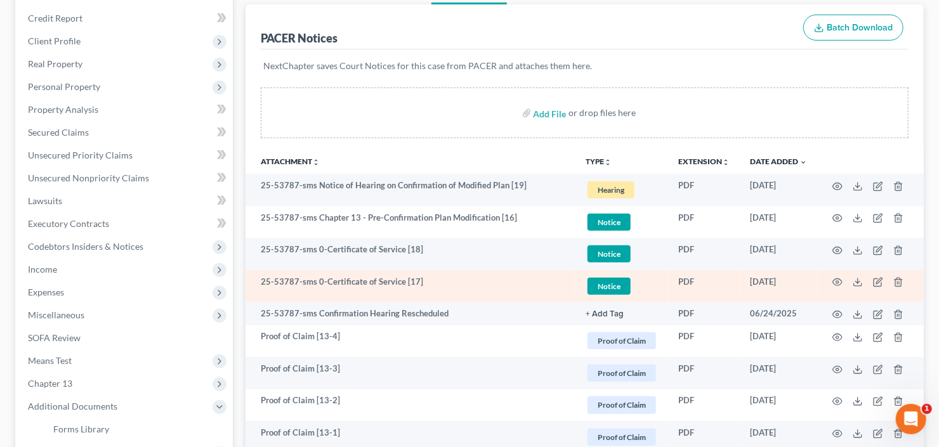
scroll to position [152, 0]
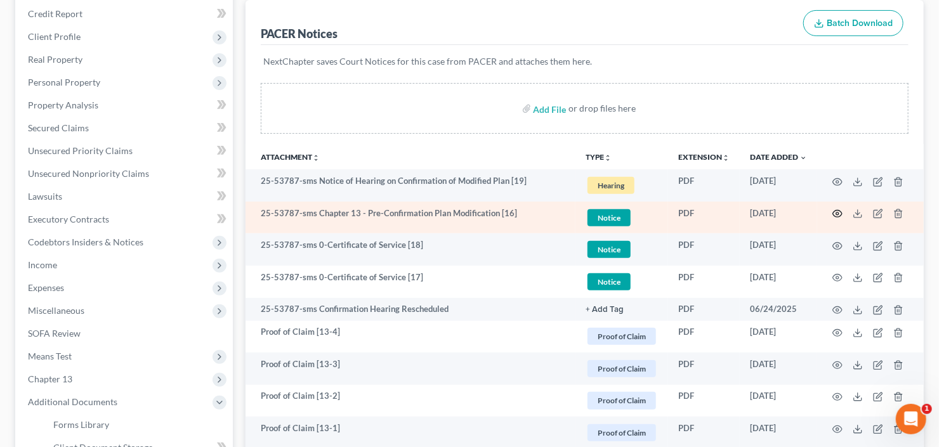
click at [838, 213] on icon "button" at bounding box center [838, 214] width 10 height 10
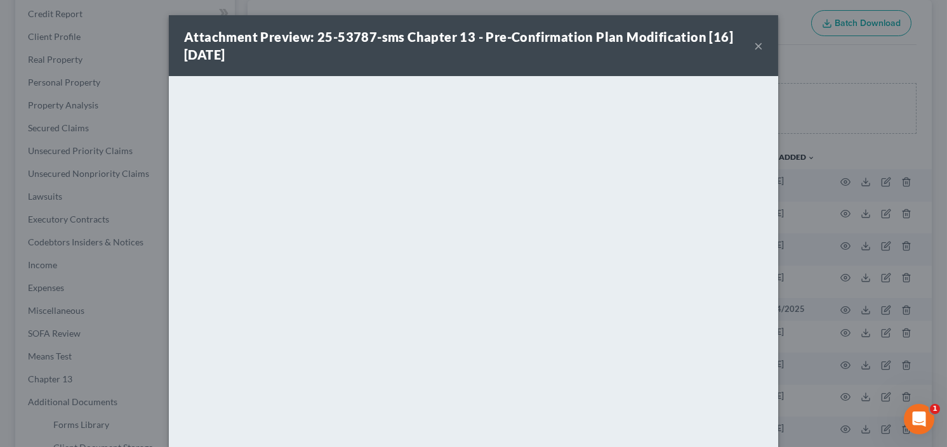
click at [755, 44] on button "×" at bounding box center [758, 45] width 9 height 15
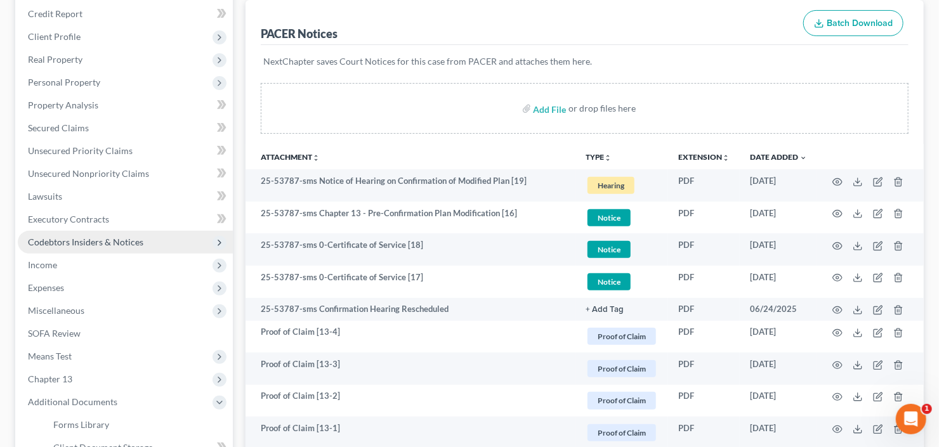
click at [46, 243] on span "Codebtors Insiders & Notices" at bounding box center [86, 242] width 116 height 11
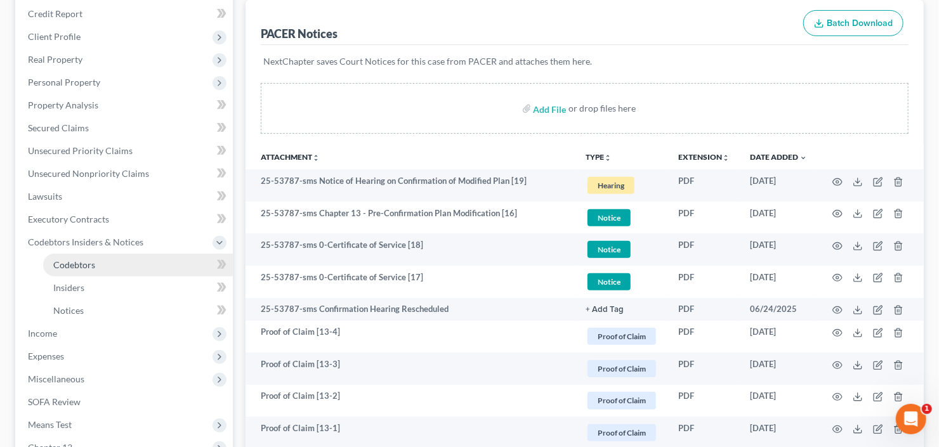
click at [62, 266] on span "Codebtors" at bounding box center [74, 265] width 42 height 11
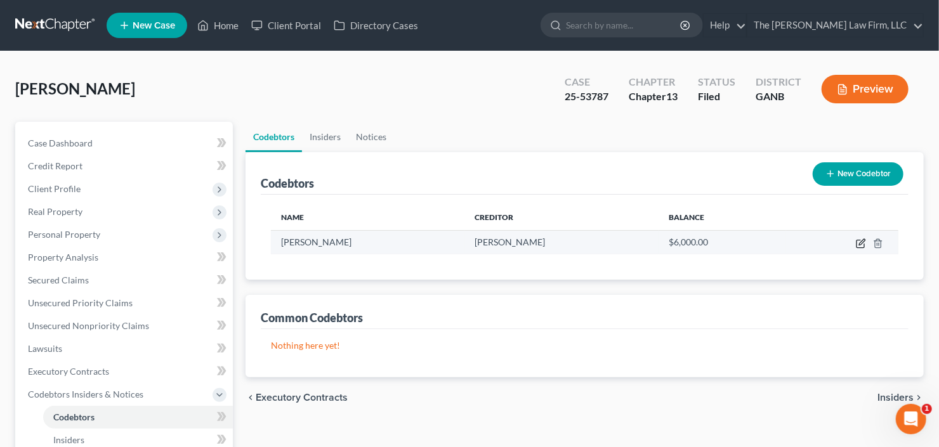
click at [863, 242] on icon "button" at bounding box center [862, 242] width 6 height 6
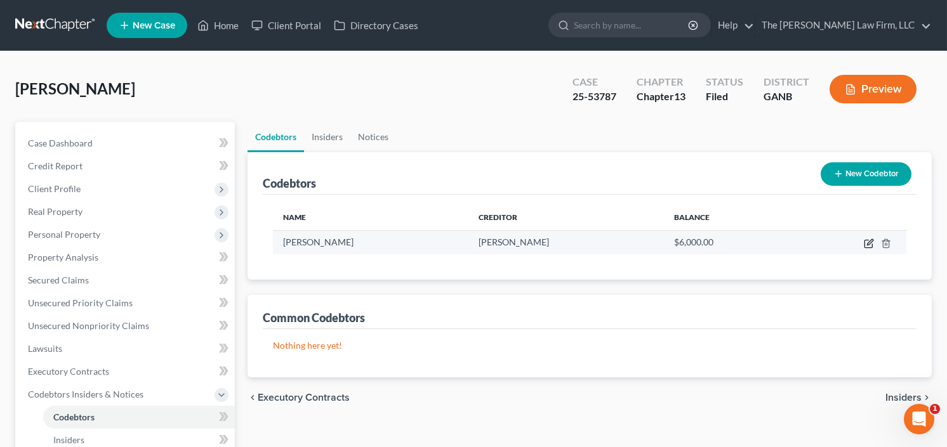
select select "10"
select select "0"
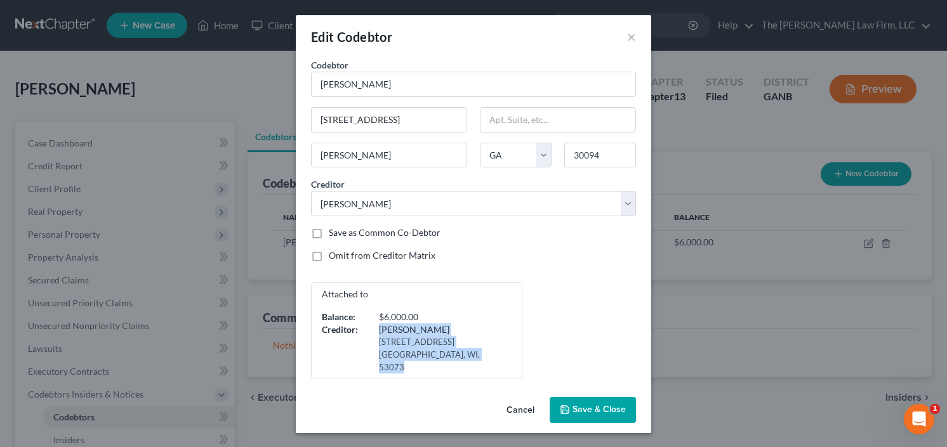
drag, startPoint x: 375, startPoint y: 327, endPoint x: 455, endPoint y: 351, distance: 83.3
click at [455, 351] on div "Dayna Garrett 563 N Pleasant View RD Apt 3 Plymouth, WI, 53073" at bounding box center [442, 349] width 152 height 50
click at [578, 405] on span "Save & Close" at bounding box center [598, 410] width 53 height 11
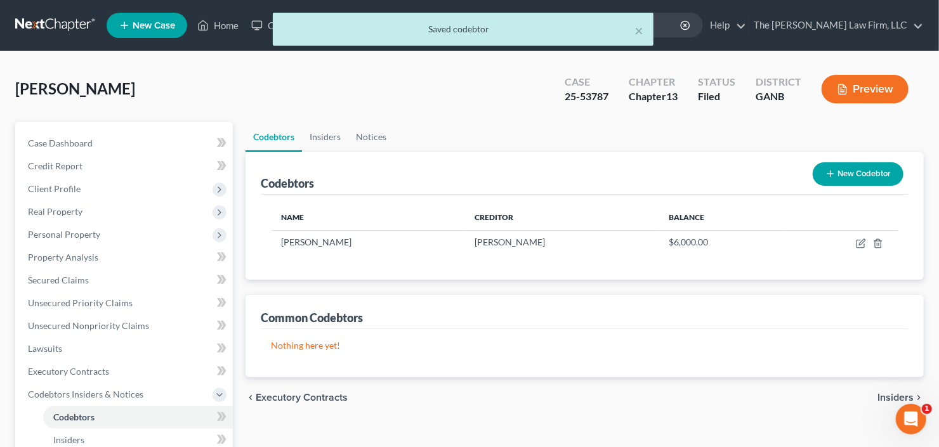
click at [856, 174] on button "New Codebtor" at bounding box center [858, 173] width 91 height 23
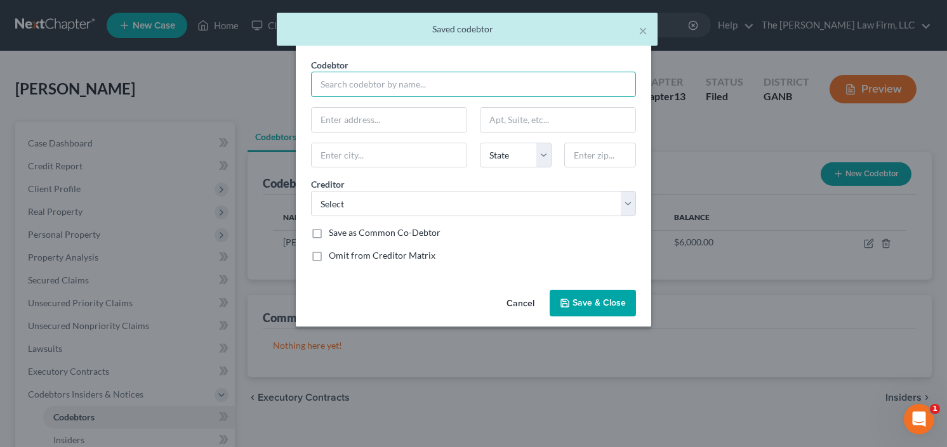
click at [369, 83] on input "text" at bounding box center [473, 84] width 325 height 25
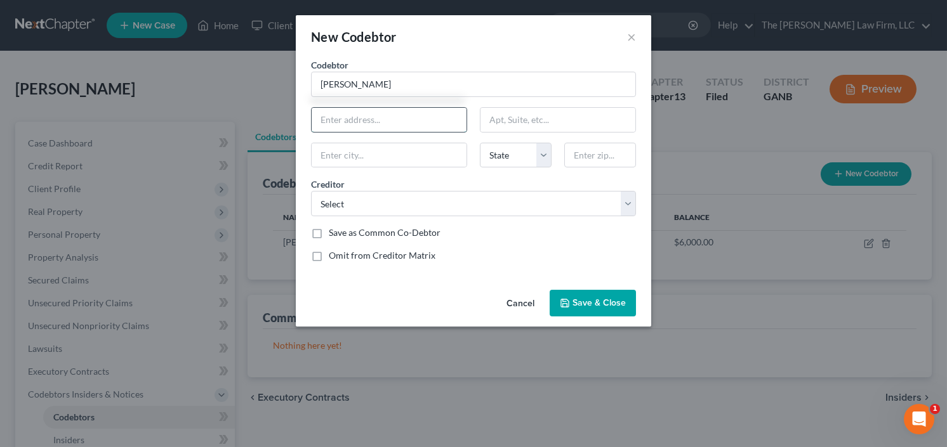
click at [372, 113] on input "text" at bounding box center [389, 120] width 155 height 24
type input "Kendrell Howard"
type input "230 Thorn Berry Way"
click at [588, 306] on span "Save & Close" at bounding box center [598, 303] width 53 height 11
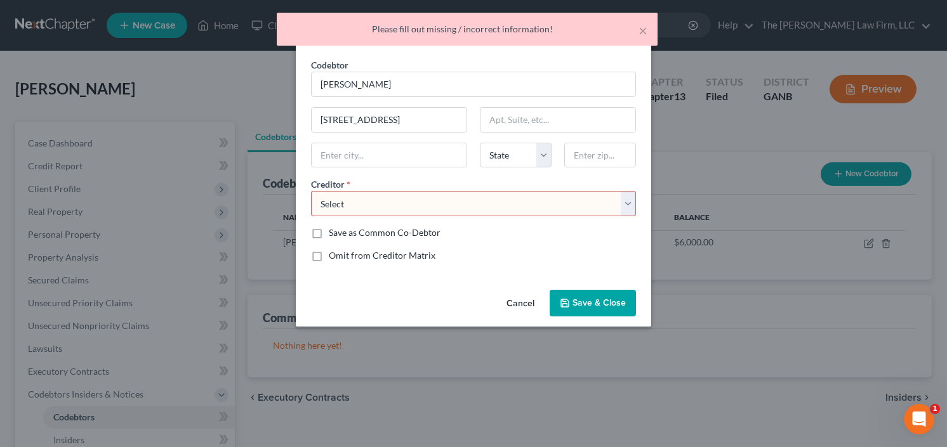
click at [513, 200] on select "Select Dayna Garrett Denefitsll Get It Now Data Mortgage Inc Cbe Group Capital …" at bounding box center [473, 203] width 325 height 25
select select "14"
click at [311, 191] on select "Select Dayna Garrett Denefitsll Get It Now Data Mortgage Inc Cbe Group Capital …" at bounding box center [473, 203] width 325 height 25
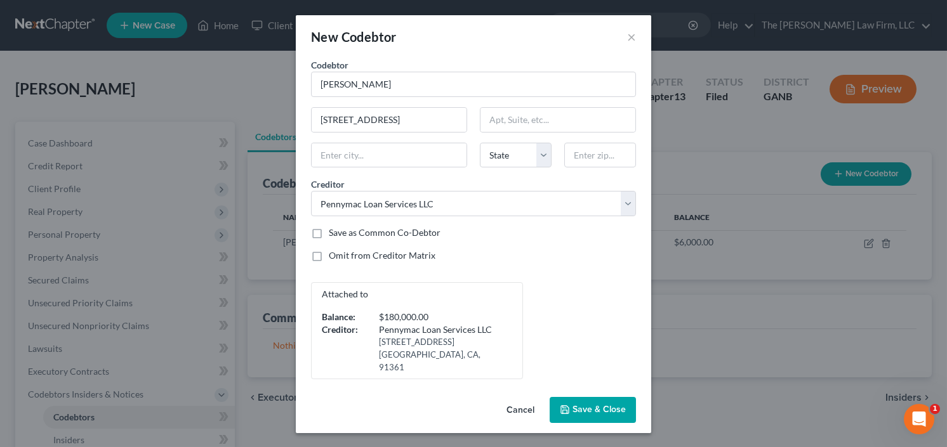
click at [588, 397] on button "Save & Close" at bounding box center [593, 410] width 86 height 27
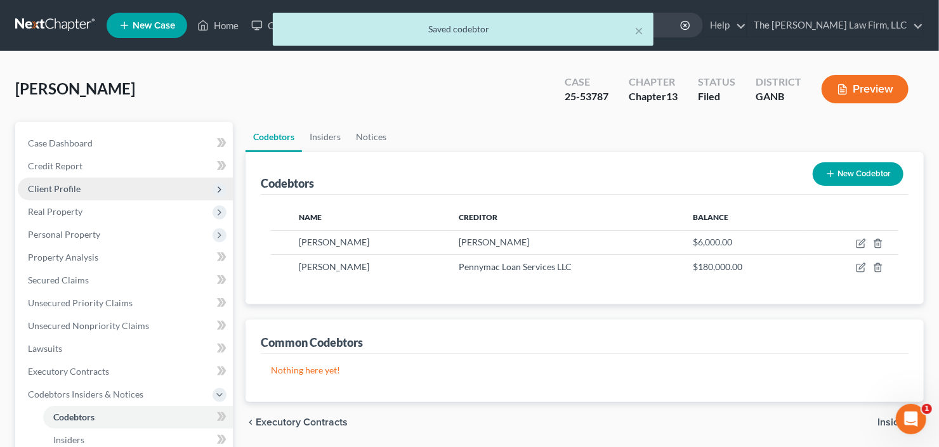
click at [79, 183] on span "Client Profile" at bounding box center [125, 189] width 215 height 23
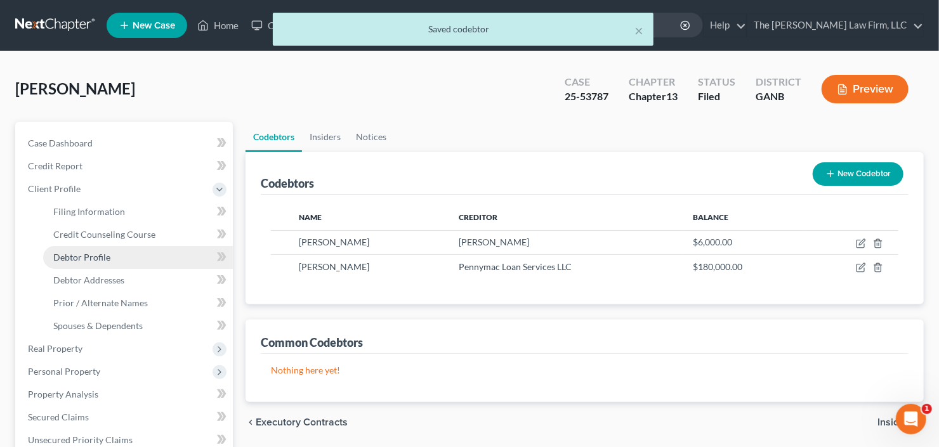
click at [97, 252] on span "Debtor Profile" at bounding box center [81, 257] width 57 height 11
select select "1"
select select "2"
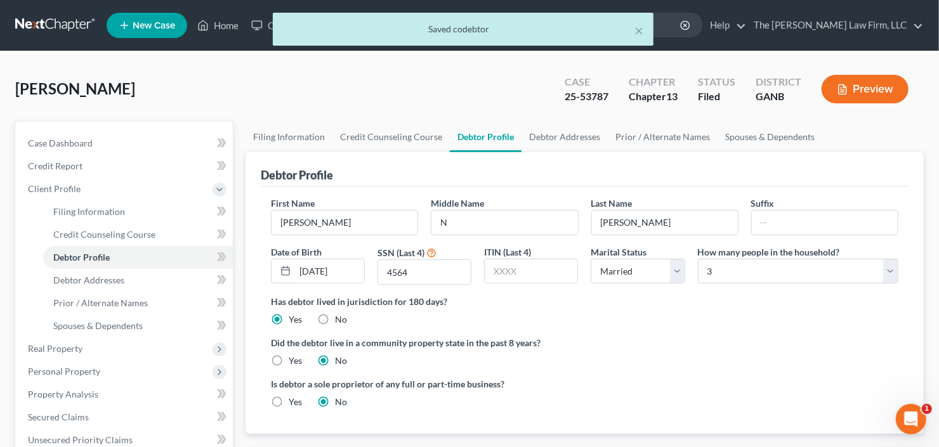
radio input "true"
click at [81, 279] on span "Debtor Addresses" at bounding box center [88, 280] width 71 height 11
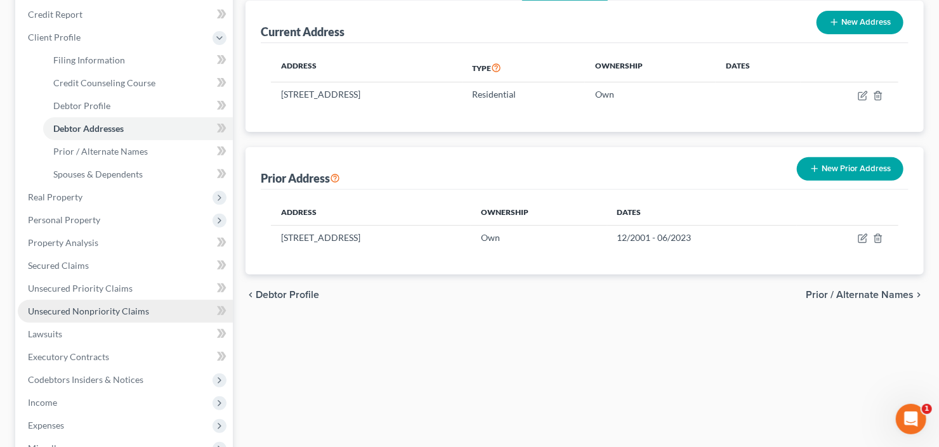
scroll to position [152, 0]
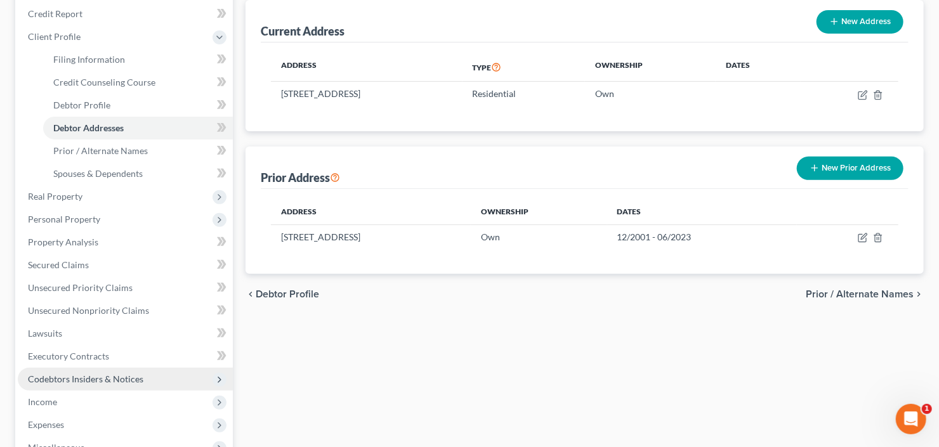
click at [91, 383] on span "Codebtors Insiders & Notices" at bounding box center [125, 379] width 215 height 23
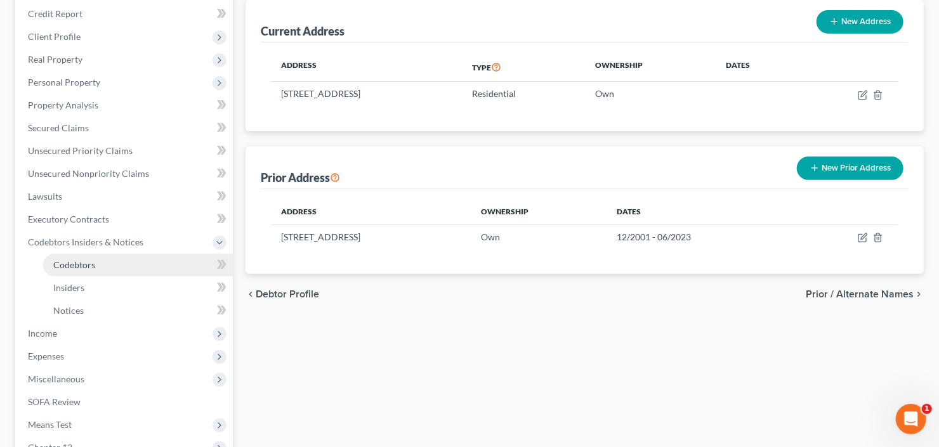
click at [93, 269] on link "Codebtors" at bounding box center [138, 265] width 190 height 23
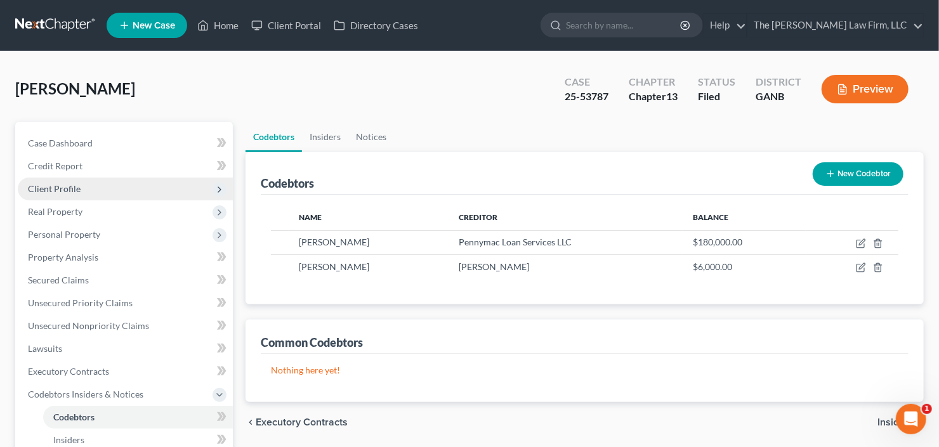
click at [104, 181] on span "Client Profile" at bounding box center [125, 189] width 215 height 23
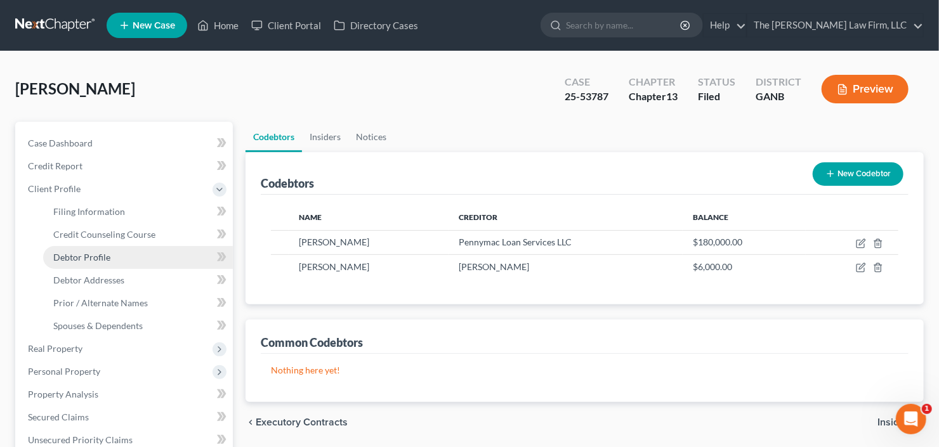
click at [90, 263] on link "Debtor Profile" at bounding box center [138, 257] width 190 height 23
select select "1"
select select "2"
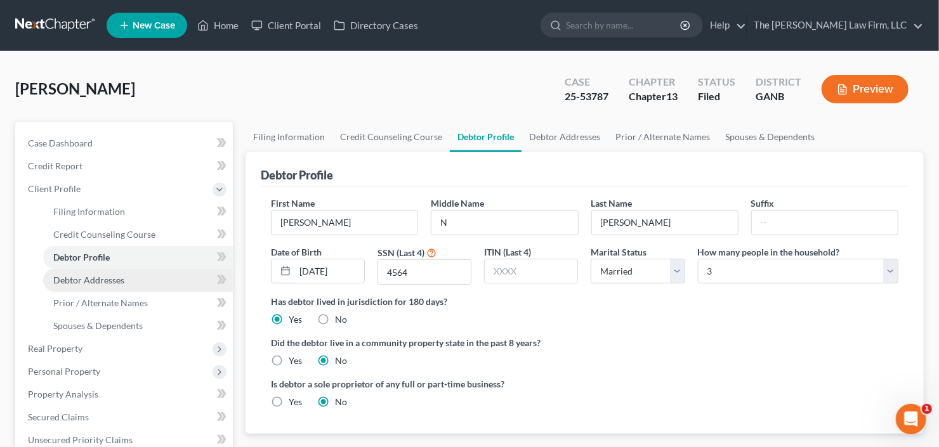
click at [95, 281] on span "Debtor Addresses" at bounding box center [88, 280] width 71 height 11
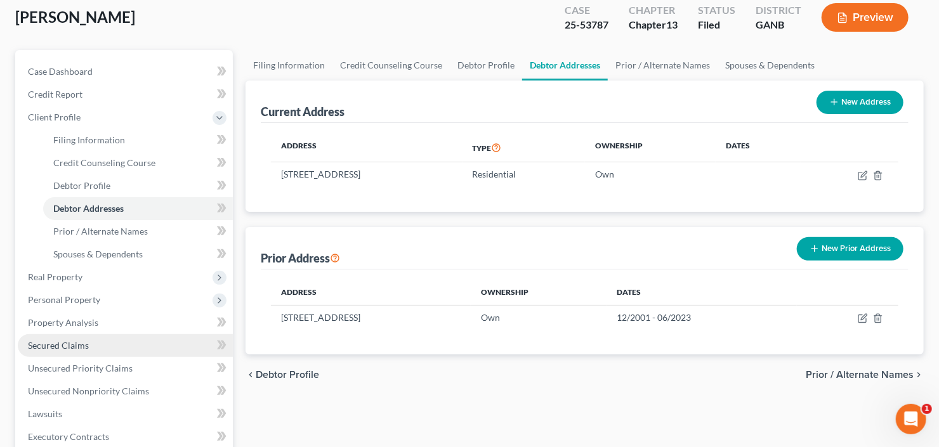
scroll to position [152, 0]
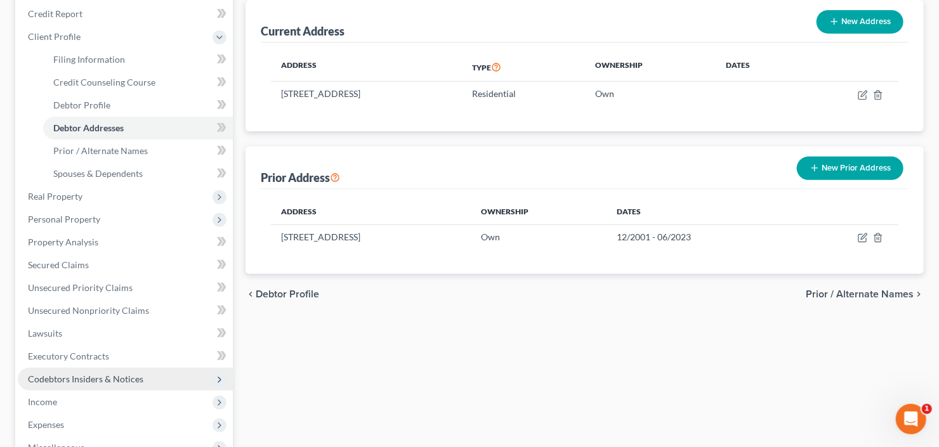
click at [94, 374] on span "Codebtors Insiders & Notices" at bounding box center [86, 379] width 116 height 11
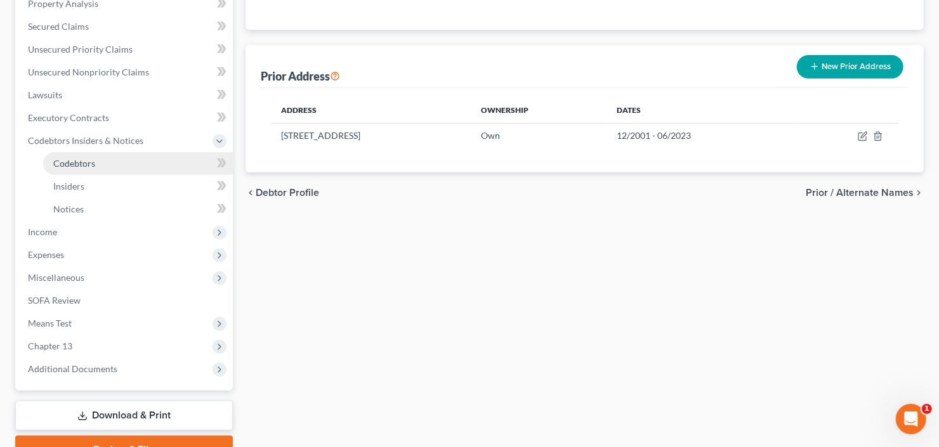
click at [117, 160] on link "Codebtors" at bounding box center [138, 163] width 190 height 23
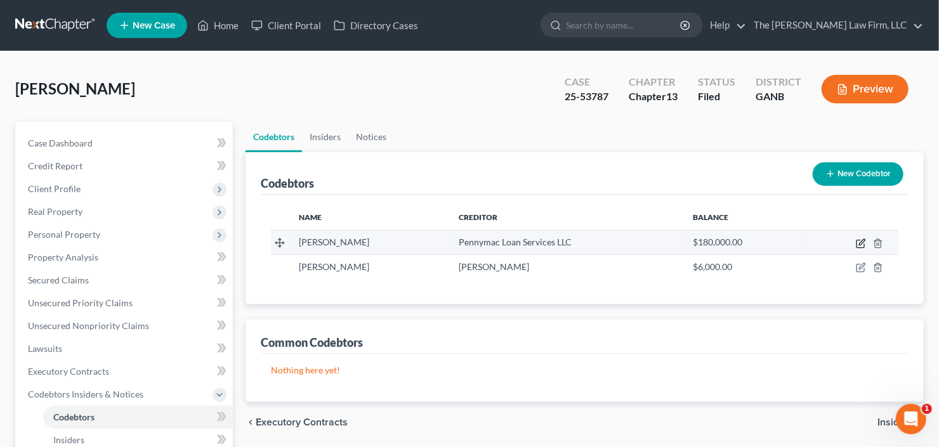
click at [863, 241] on icon "button" at bounding box center [862, 242] width 6 height 6
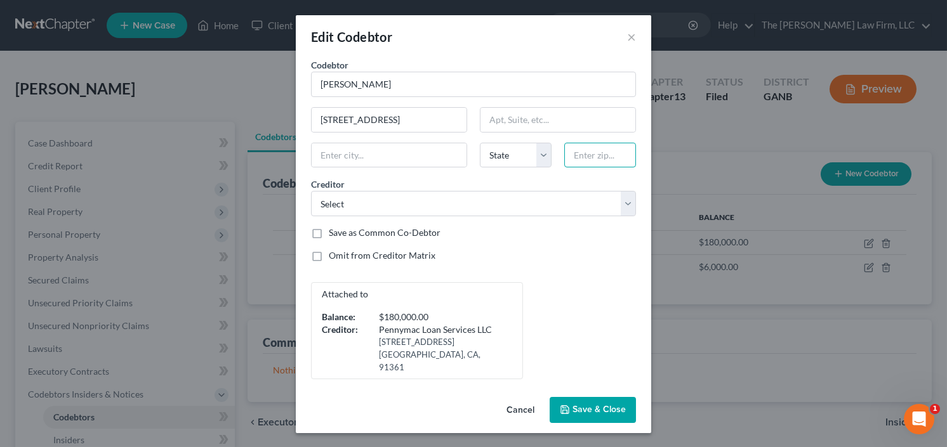
click at [588, 166] on input "text" at bounding box center [600, 155] width 72 height 25
type input "30094"
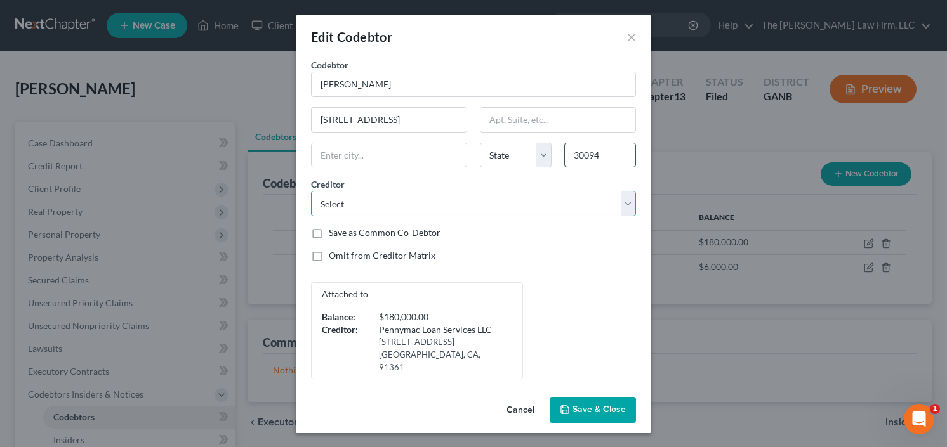
type input "Conyers"
select select "10"
select select "14"
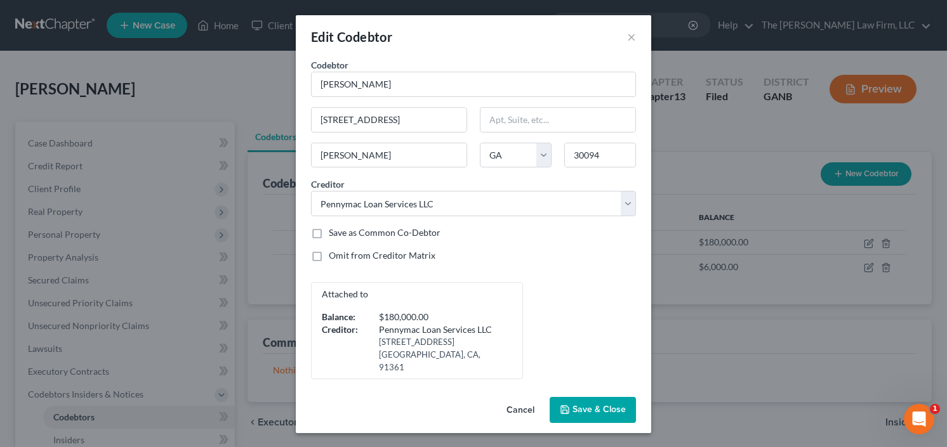
click at [595, 408] on button "Save & Close" at bounding box center [593, 410] width 86 height 27
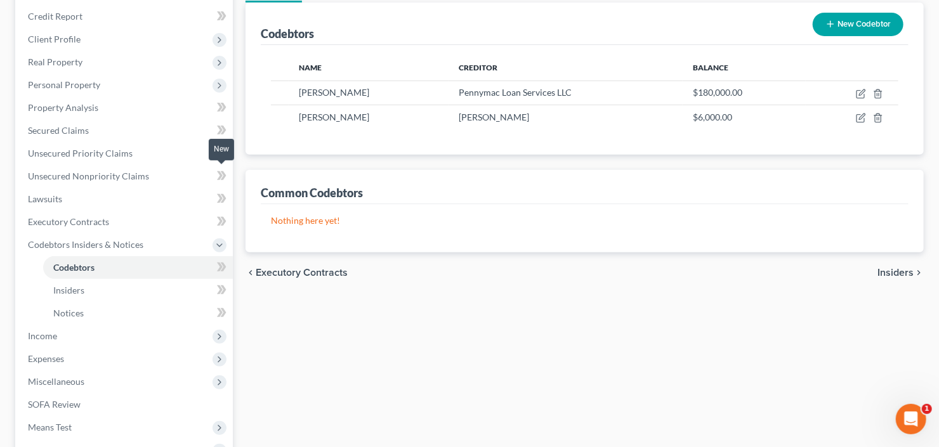
scroll to position [113, 0]
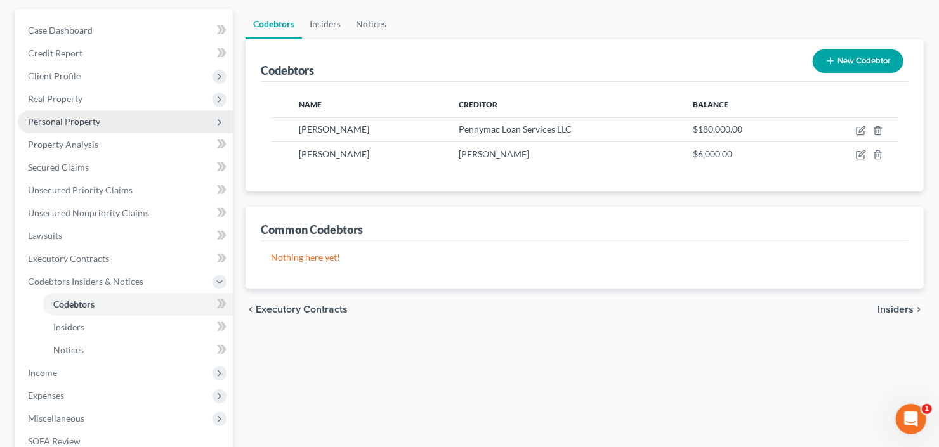
click at [99, 121] on span "Personal Property" at bounding box center [125, 121] width 215 height 23
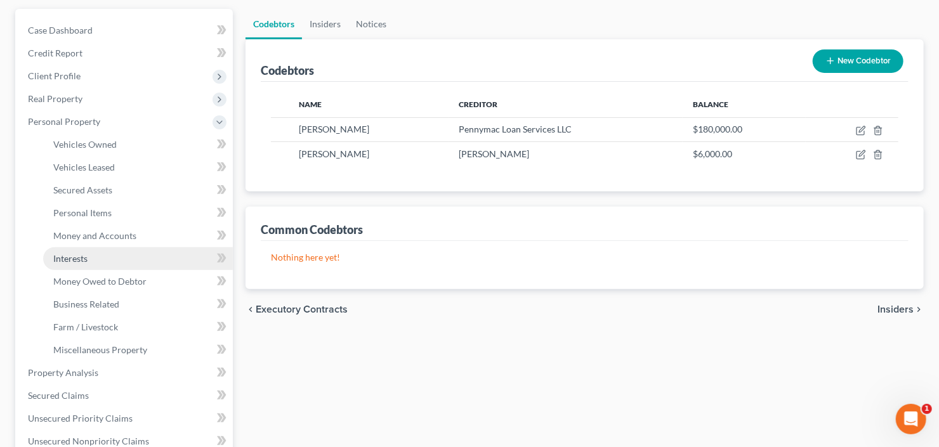
click at [93, 259] on link "Interests" at bounding box center [138, 259] width 190 height 23
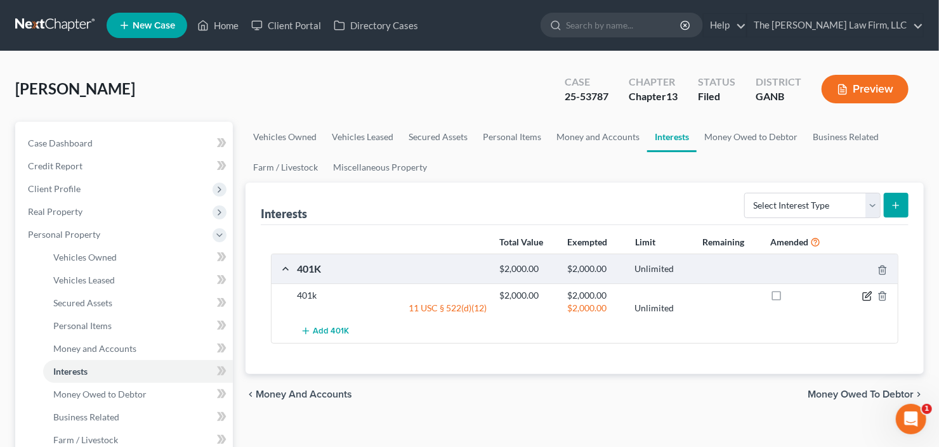
click at [864, 294] on icon "button" at bounding box center [867, 297] width 8 height 8
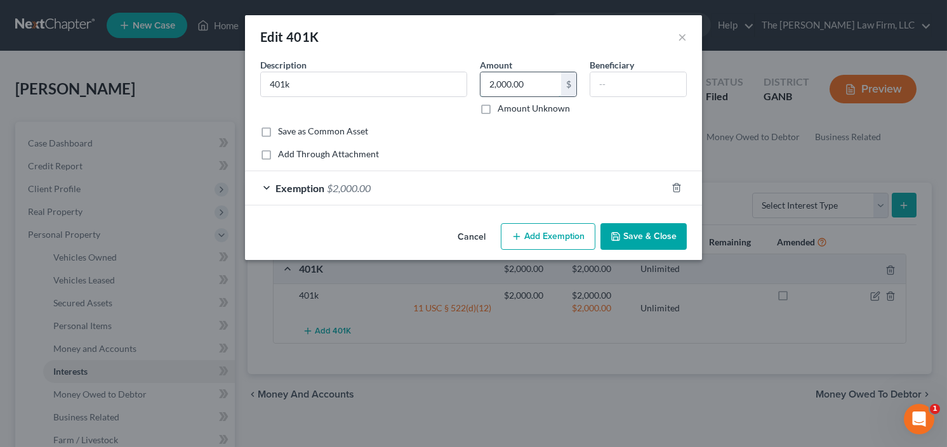
click at [536, 86] on input "2,000.00" at bounding box center [520, 84] width 81 height 24
click at [376, 194] on div "Exemption $2,000.00" at bounding box center [455, 188] width 421 height 34
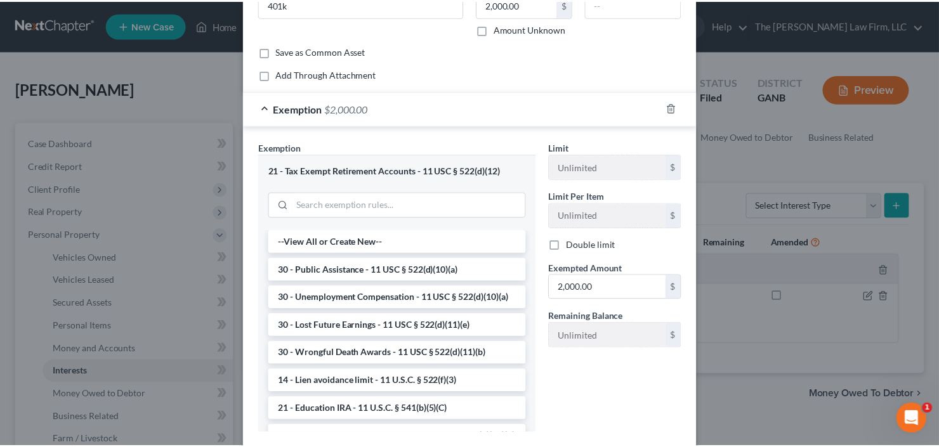
scroll to position [154, 0]
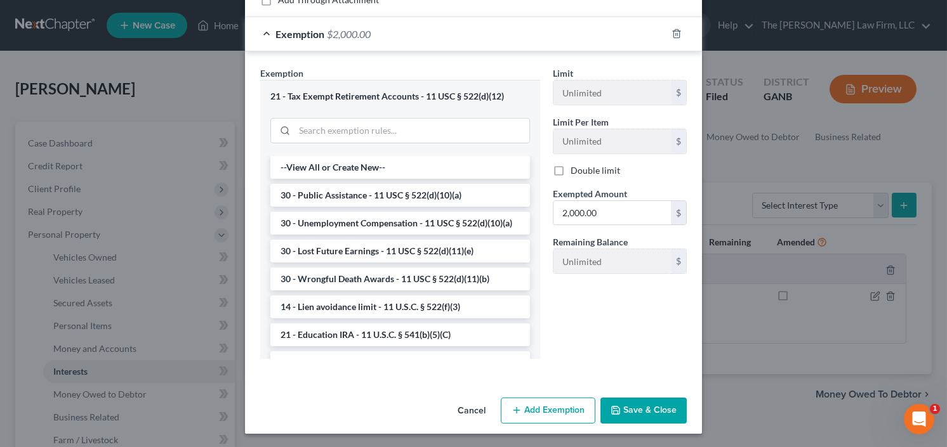
click at [640, 417] on button "Save & Close" at bounding box center [643, 411] width 86 height 27
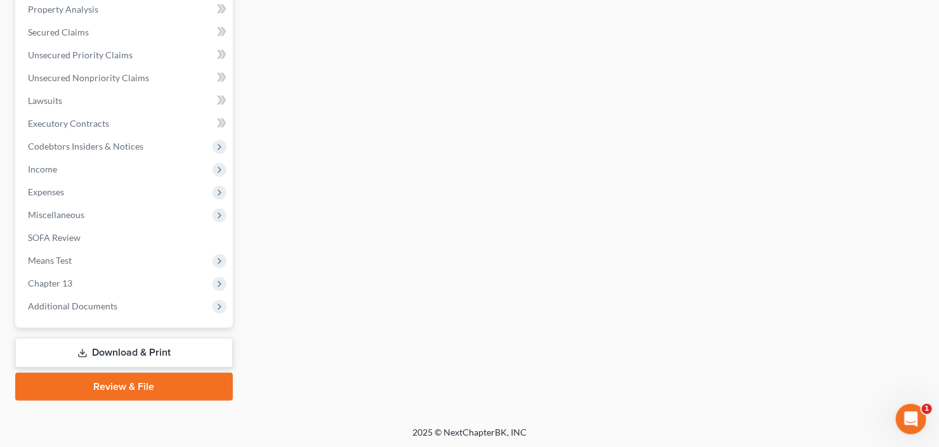
click at [84, 355] on icon at bounding box center [82, 353] width 10 height 10
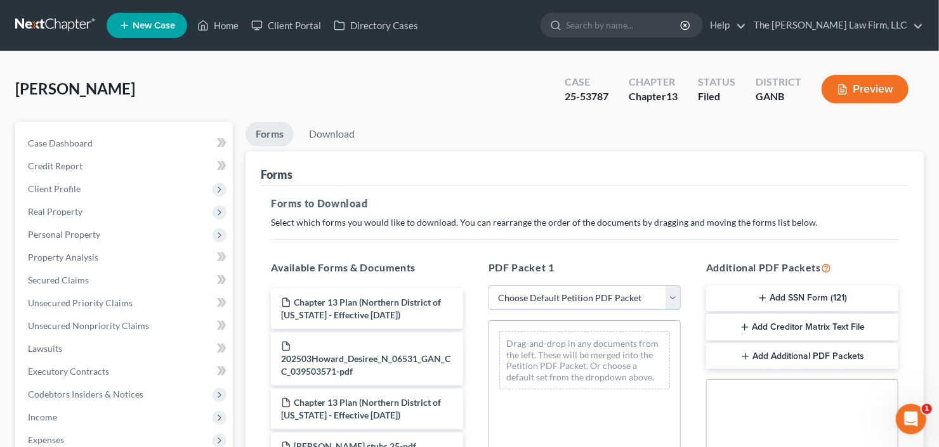
click at [572, 290] on select "Choose Default Petition PDF Packet Complete Bankruptcy Petition (all forms and …" at bounding box center [585, 298] width 192 height 25
select select "2"
click at [489, 286] on select "Choose Default Petition PDF Packet Complete Bankruptcy Petition (all forms and …" at bounding box center [585, 298] width 192 height 25
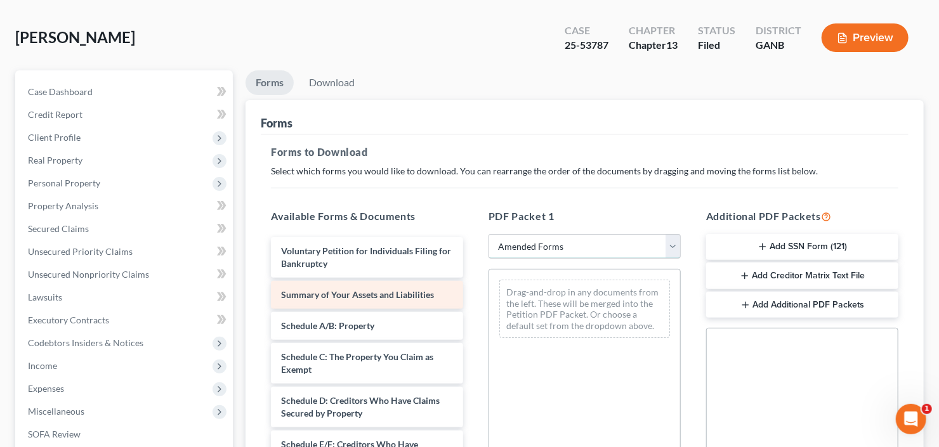
scroll to position [152, 0]
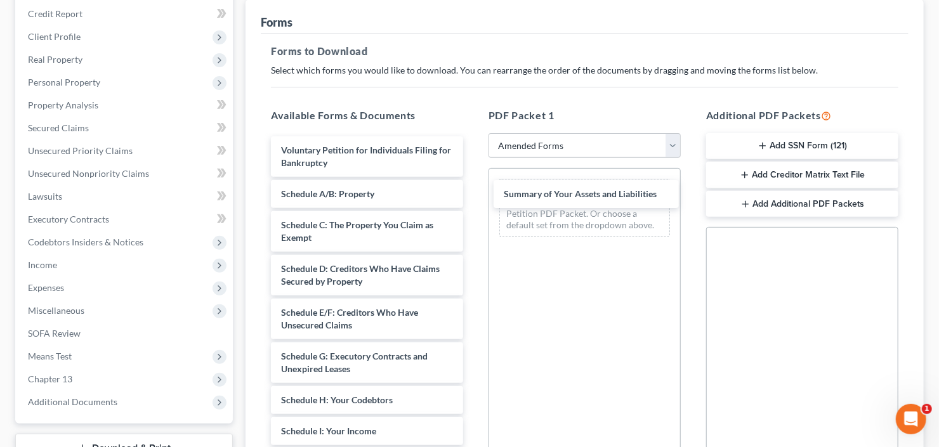
drag, startPoint x: 347, startPoint y: 197, endPoint x: 536, endPoint y: 166, distance: 191.7
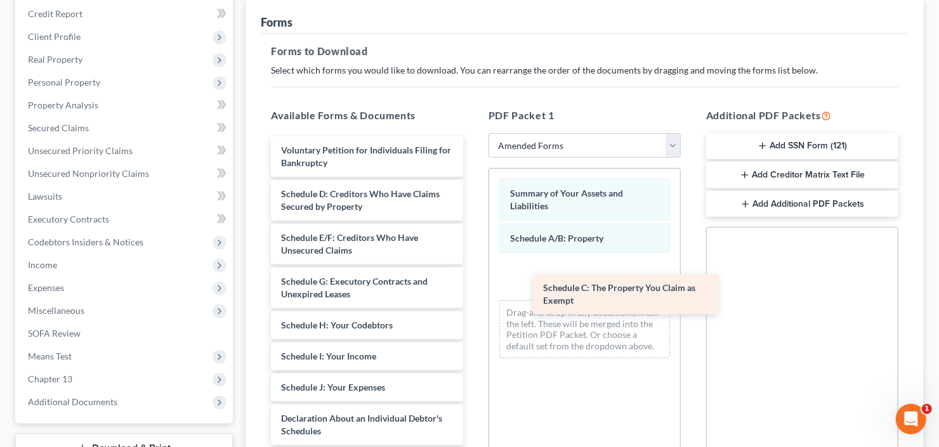
drag, startPoint x: 342, startPoint y: 197, endPoint x: 535, endPoint y: 294, distance: 216.3
click at [473, 298] on div "Schedule C: The Property You Claim as Exempt Voluntary Petition for Individuals…" at bounding box center [367, 425] width 213 height 578
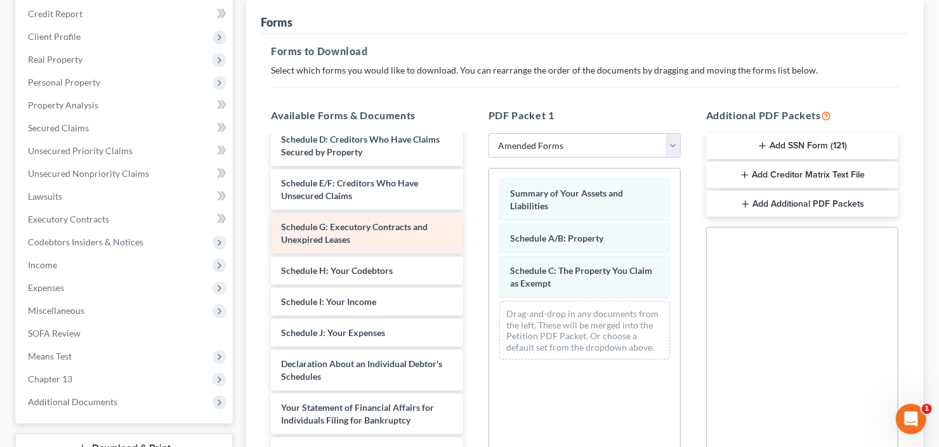
scroll to position [0, 0]
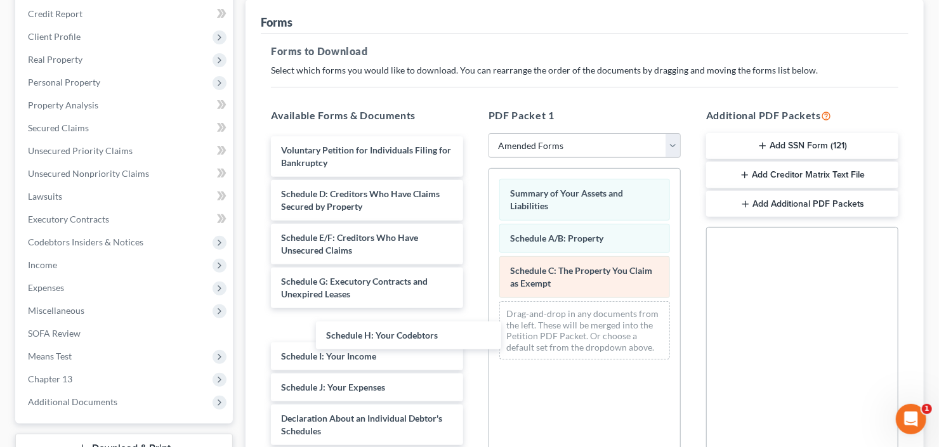
drag, startPoint x: 332, startPoint y: 324, endPoint x: 542, endPoint y: 293, distance: 212.4
click at [473, 308] on div "Schedule H: Your Codebtors Voluntary Petition for Individuals Filing for Bankru…" at bounding box center [367, 425] width 213 height 578
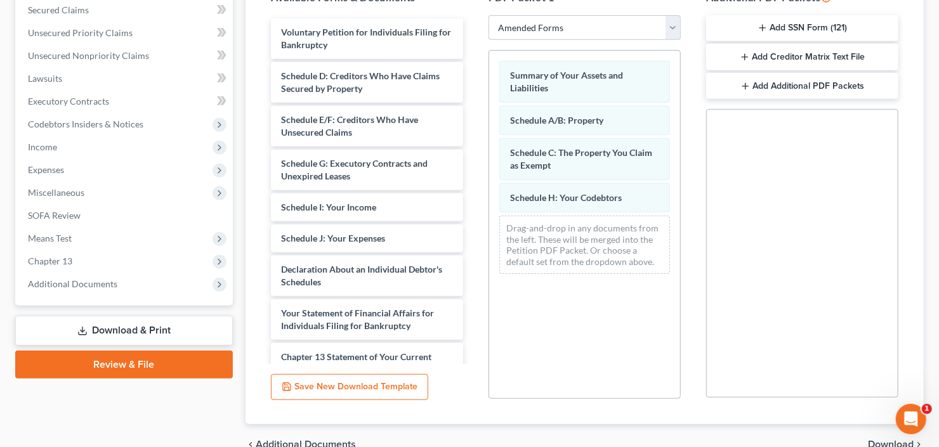
scroll to position [335, 0]
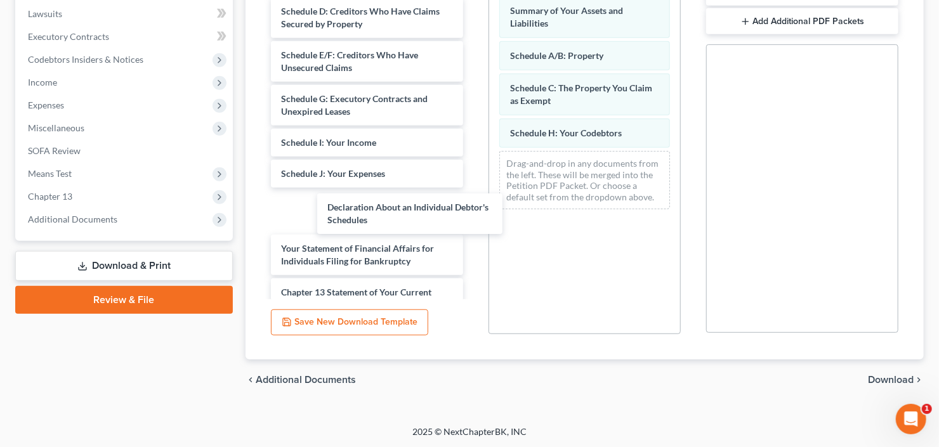
drag, startPoint x: 312, startPoint y: 209, endPoint x: 624, endPoint y: 199, distance: 312.4
click at [473, 183] on div "Declaration About an Individual Debtor's Schedules Voluntary Petition for Indiv…" at bounding box center [367, 227] width 213 height 546
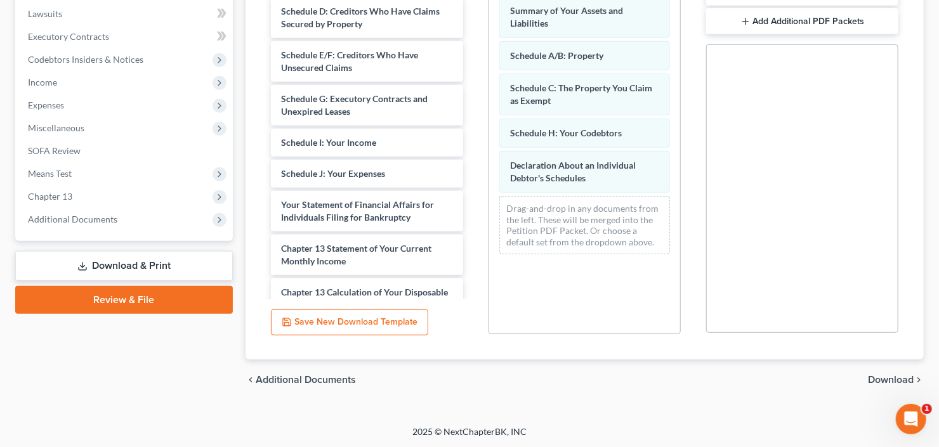
click at [896, 376] on span "Download" at bounding box center [891, 380] width 46 height 10
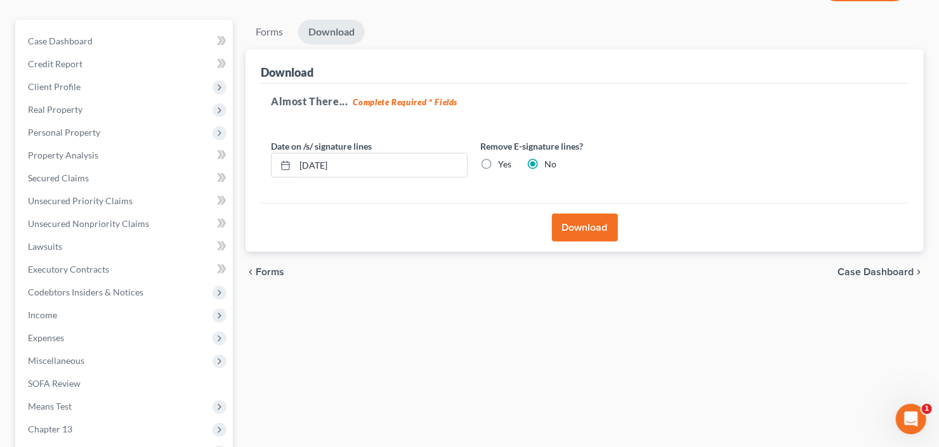
scroll to position [0, 0]
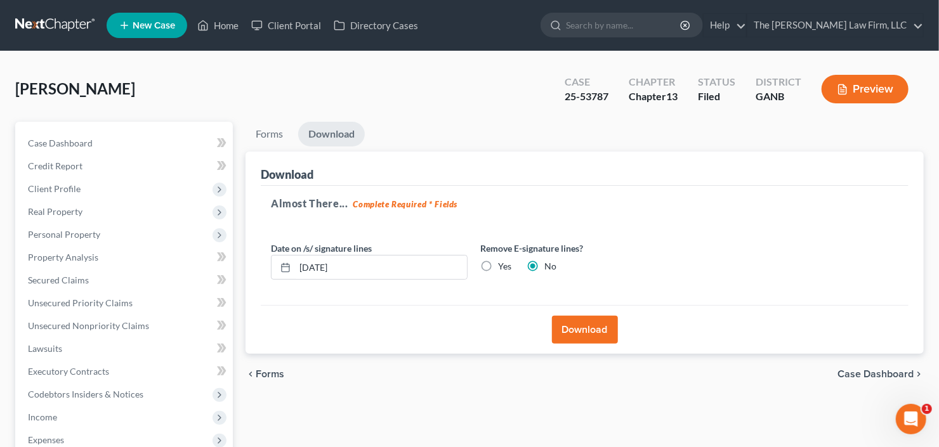
click at [587, 327] on button "Download" at bounding box center [585, 330] width 66 height 28
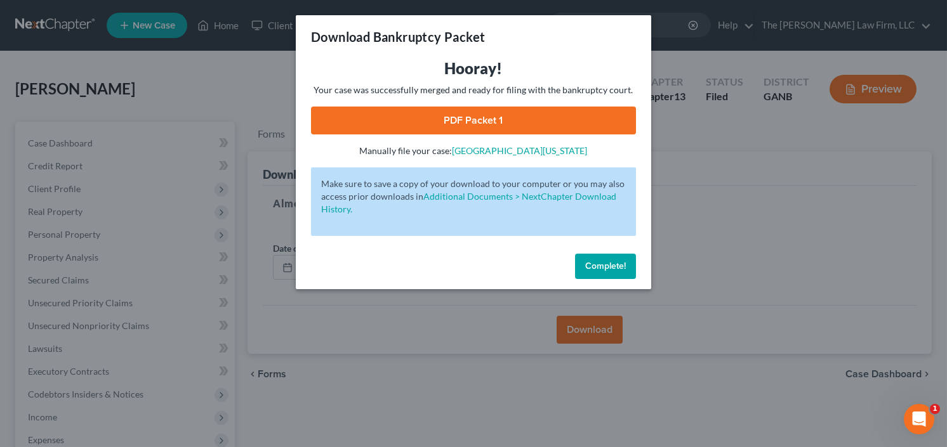
click at [588, 267] on span "Complete!" at bounding box center [605, 266] width 41 height 11
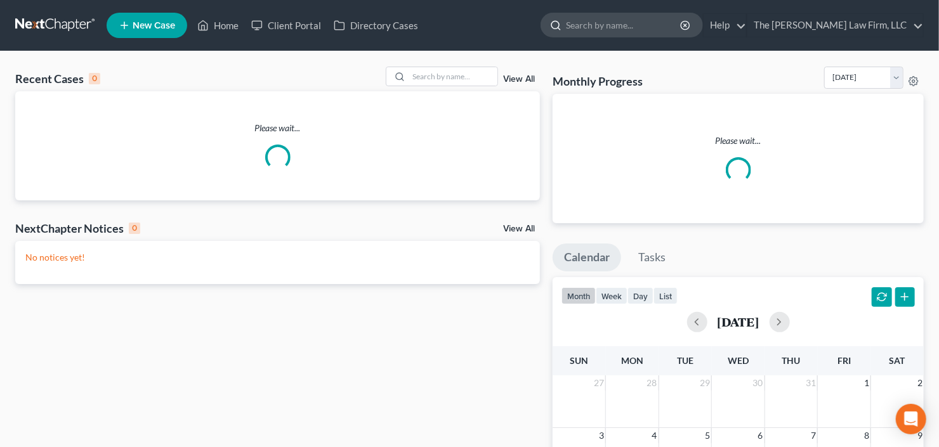
click at [641, 27] on input "search" at bounding box center [624, 24] width 116 height 23
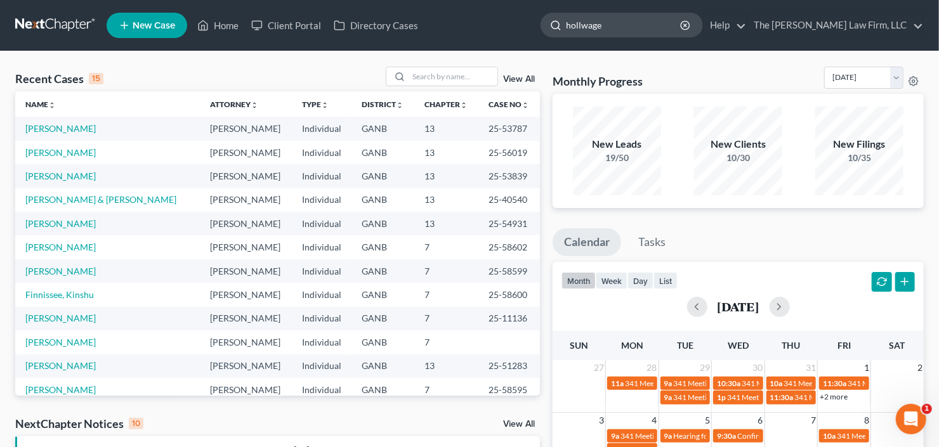
type input "hollwager"
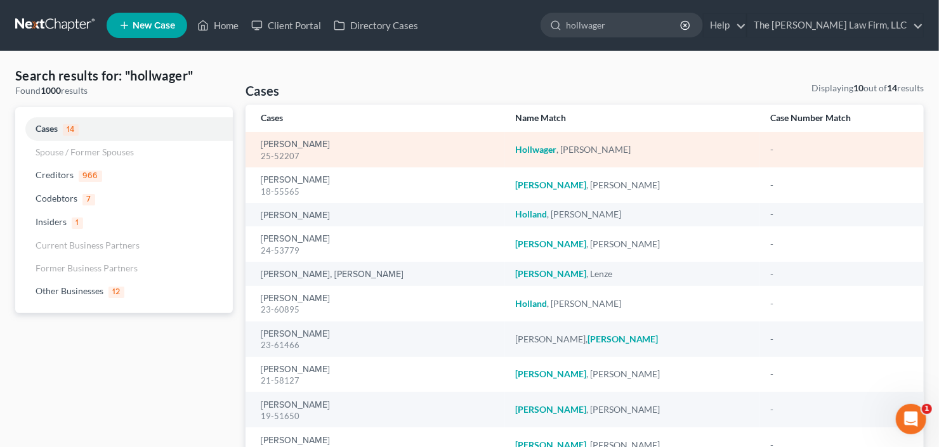
click at [300, 136] on td "[PERSON_NAME] 25-52207" at bounding box center [376, 150] width 260 height 36
click at [298, 145] on link "[PERSON_NAME]" at bounding box center [295, 144] width 69 height 9
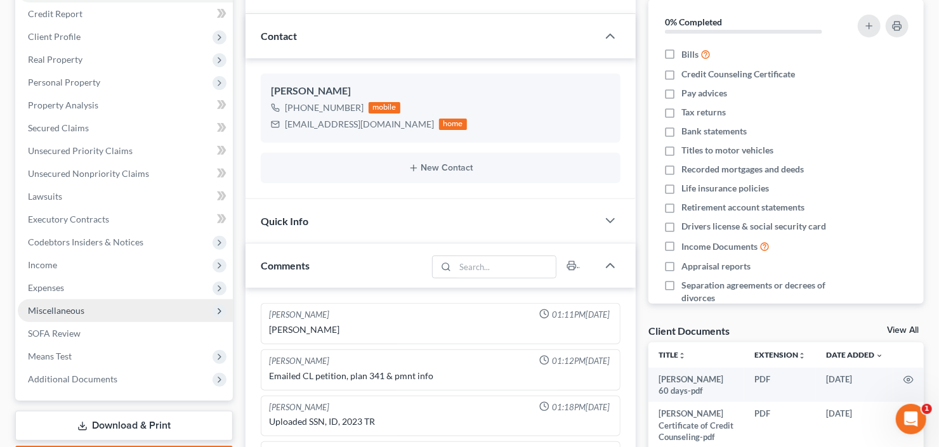
scroll to position [157, 0]
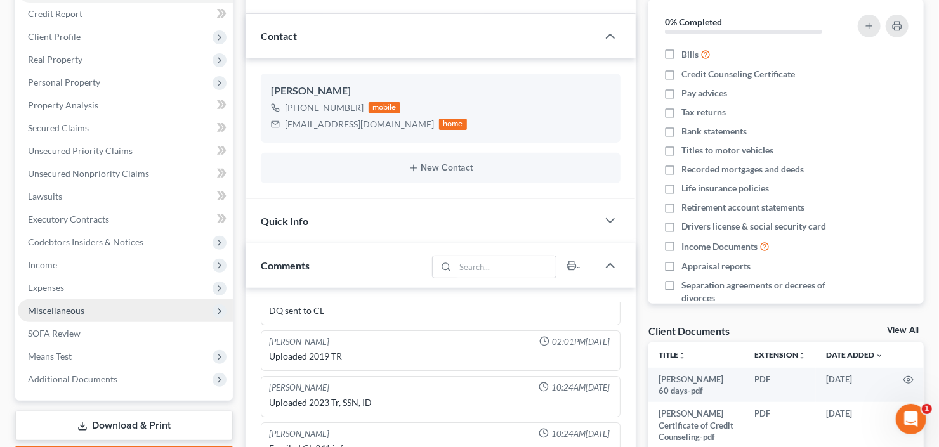
click at [86, 315] on span "Miscellaneous" at bounding box center [125, 311] width 215 height 23
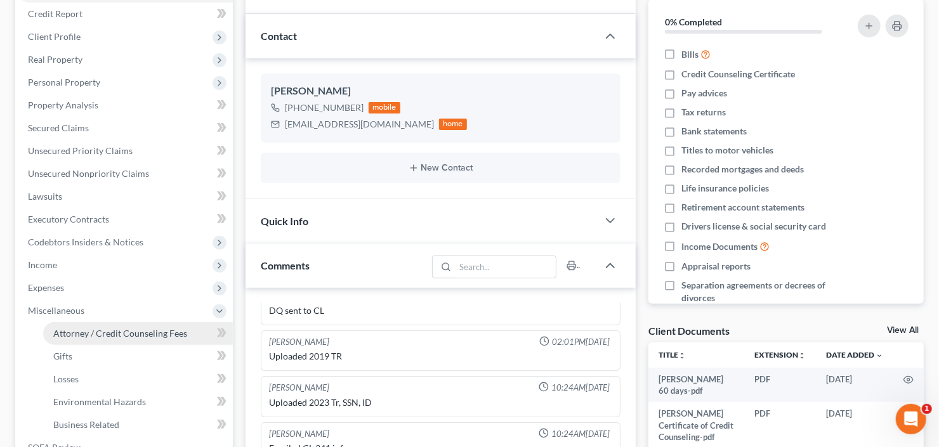
click at [100, 325] on link "Attorney / Credit Counseling Fees" at bounding box center [138, 333] width 190 height 23
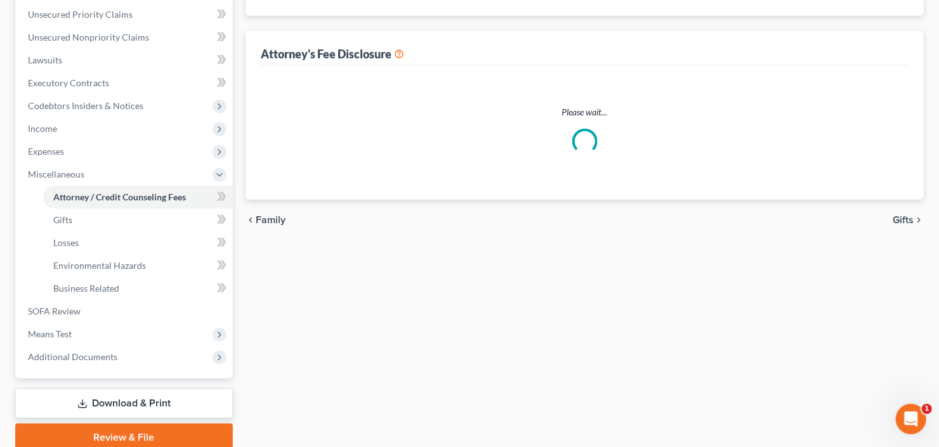
select select "3"
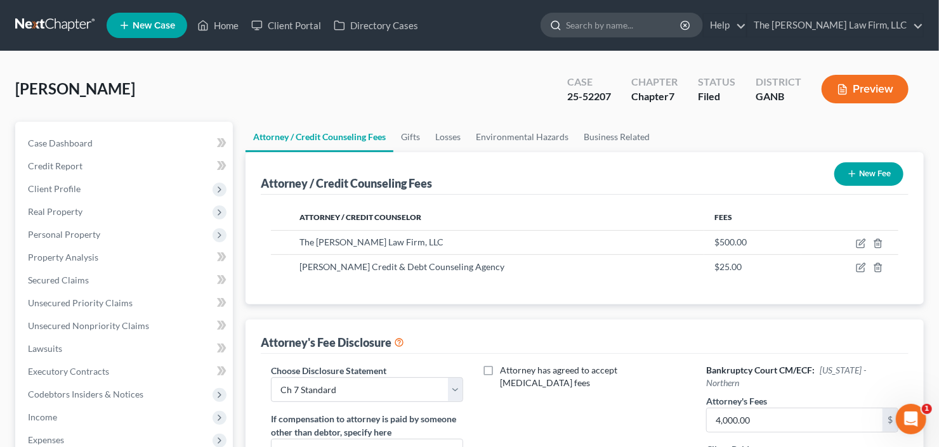
click at [649, 35] on input "search" at bounding box center [624, 24] width 116 height 23
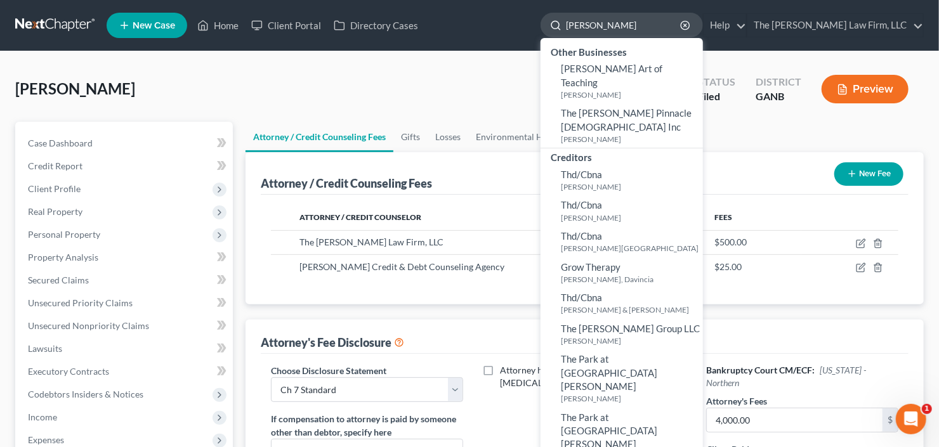
type input "[PERSON_NAME]"
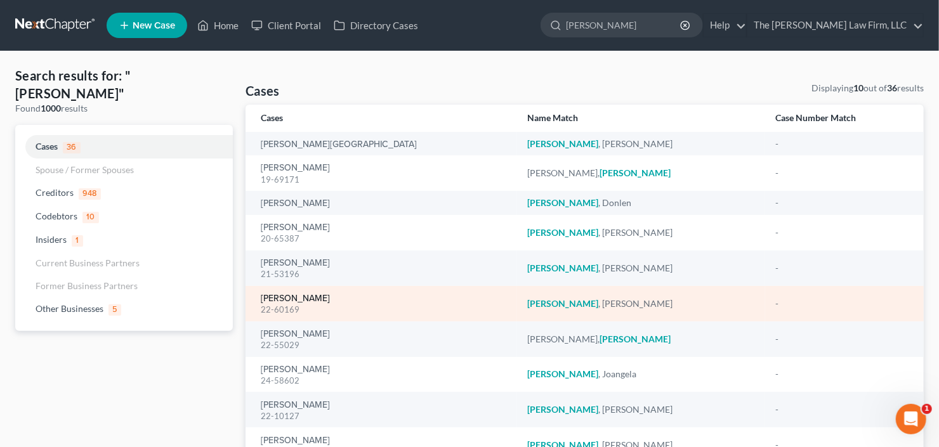
click at [291, 301] on link "[PERSON_NAME]" at bounding box center [295, 298] width 69 height 9
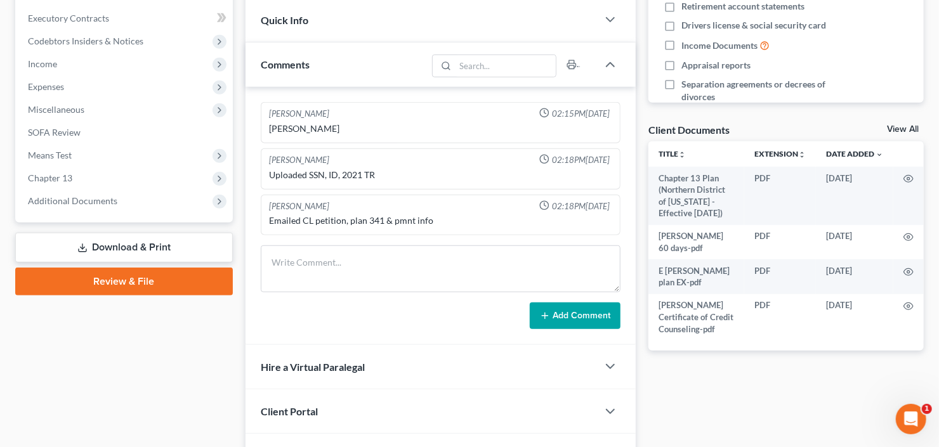
scroll to position [355, 0]
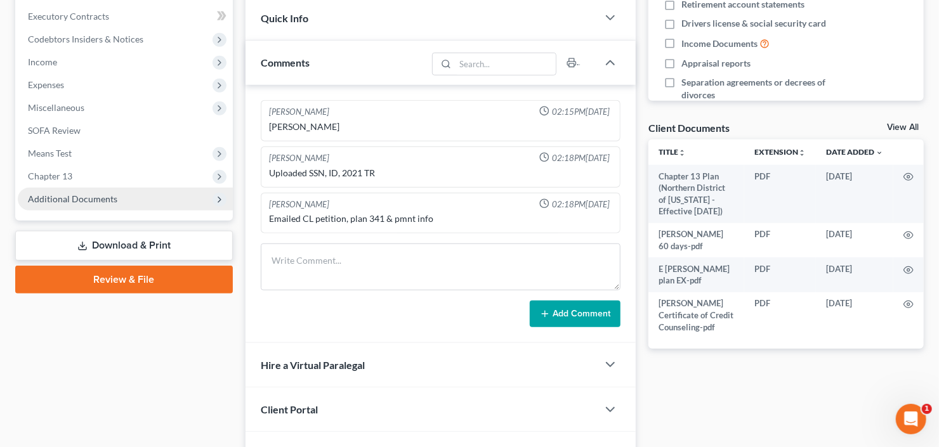
click at [75, 197] on span "Additional Documents" at bounding box center [72, 199] width 89 height 11
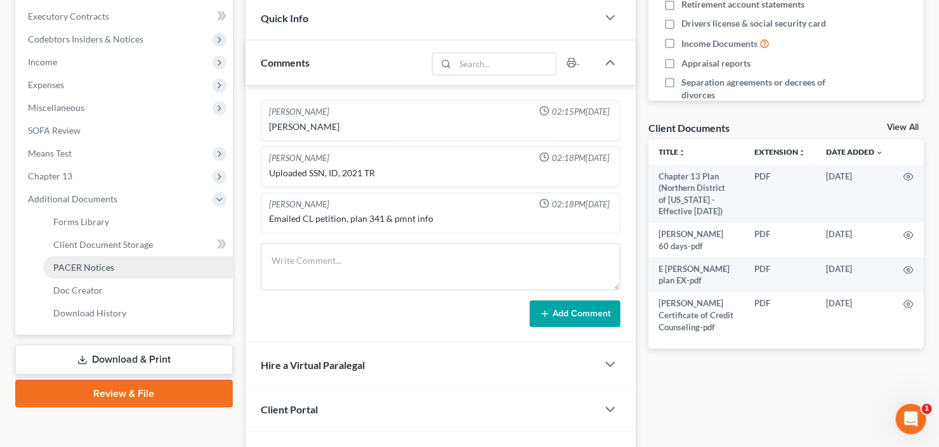
click at [83, 268] on span "PACER Notices" at bounding box center [83, 267] width 61 height 11
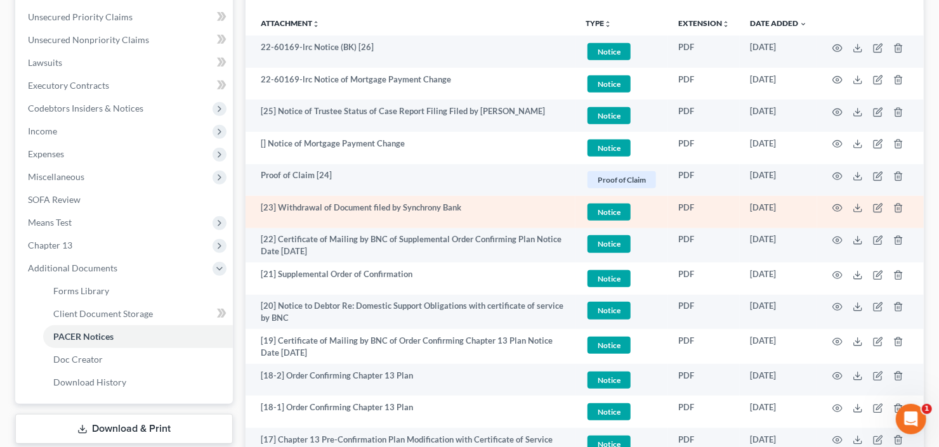
scroll to position [305, 0]
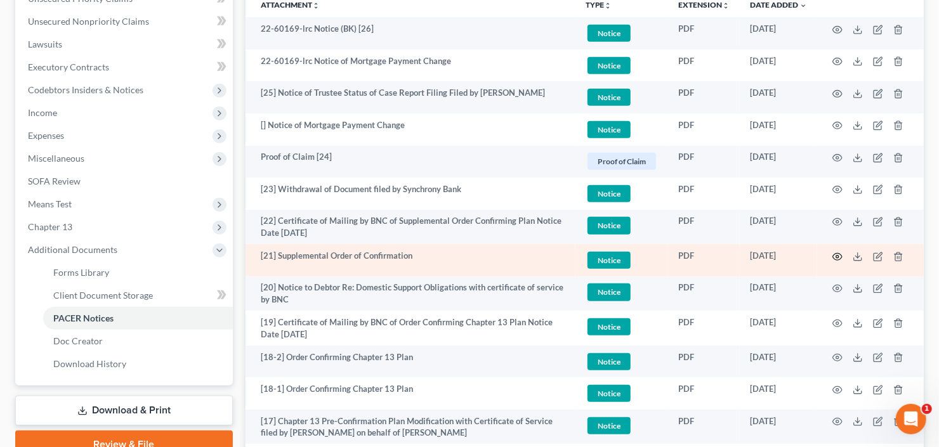
click at [836, 252] on icon "button" at bounding box center [838, 257] width 10 height 10
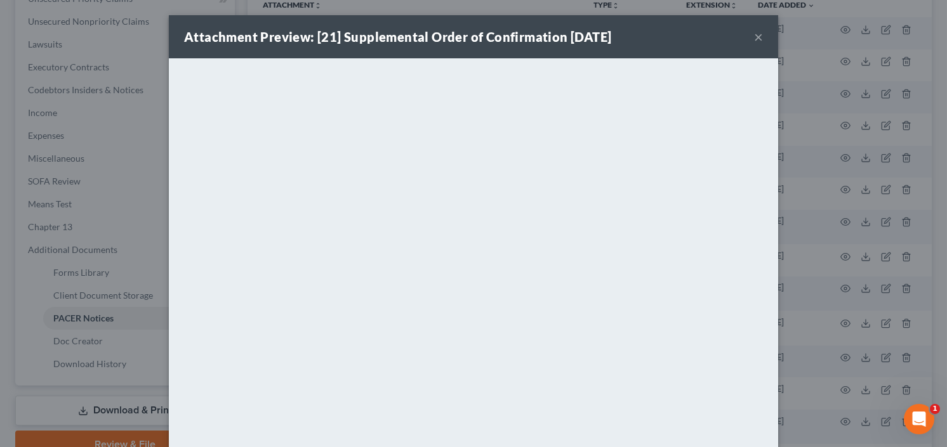
click at [754, 34] on button "×" at bounding box center [758, 36] width 9 height 15
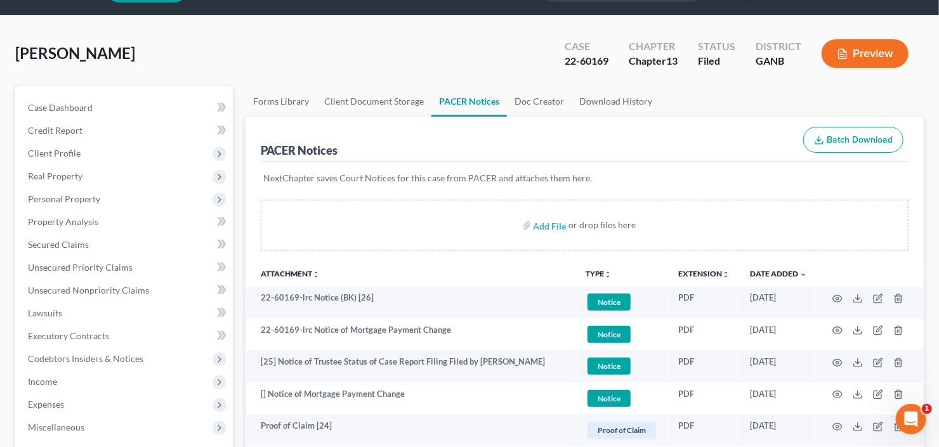
scroll to position [0, 0]
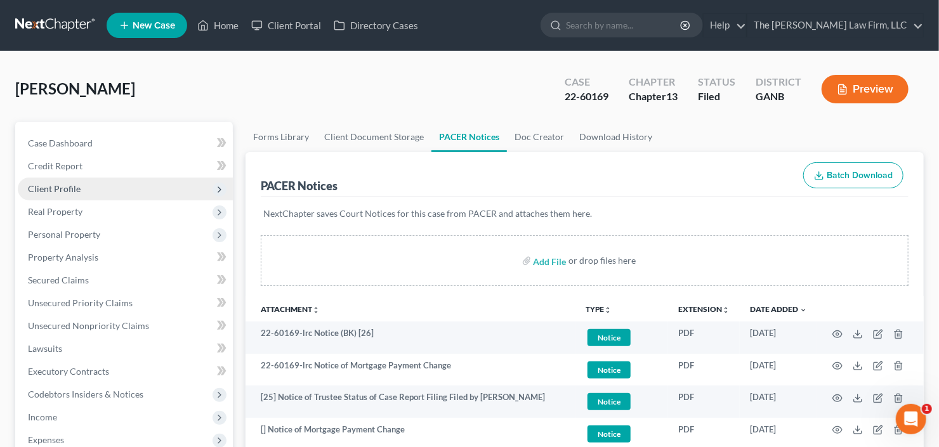
click at [63, 183] on span "Client Profile" at bounding box center [54, 188] width 53 height 11
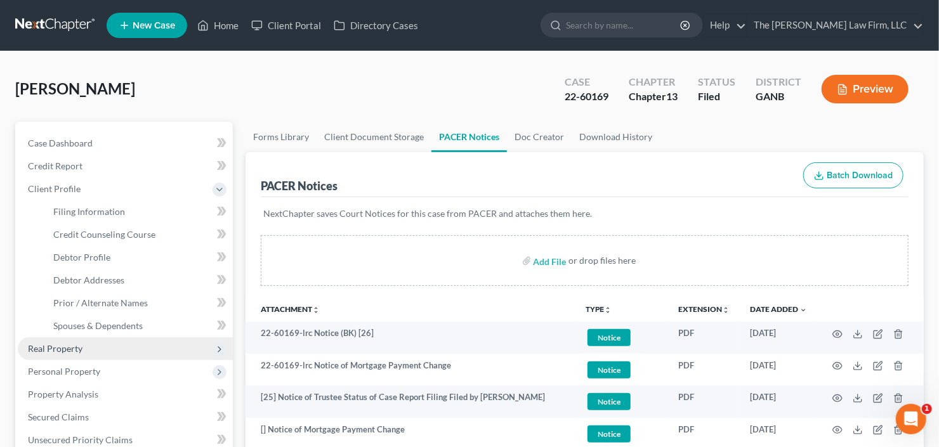
click at [86, 349] on span "Real Property" at bounding box center [125, 349] width 215 height 23
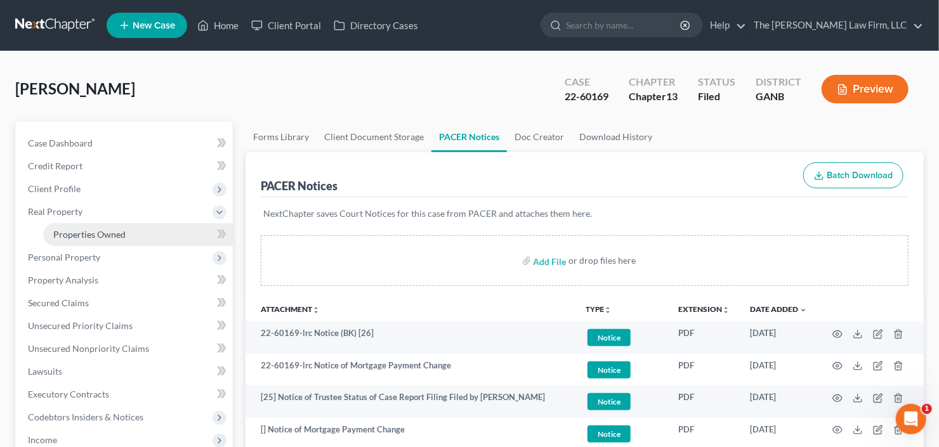
click at [119, 237] on span "Properties Owned" at bounding box center [89, 234] width 72 height 11
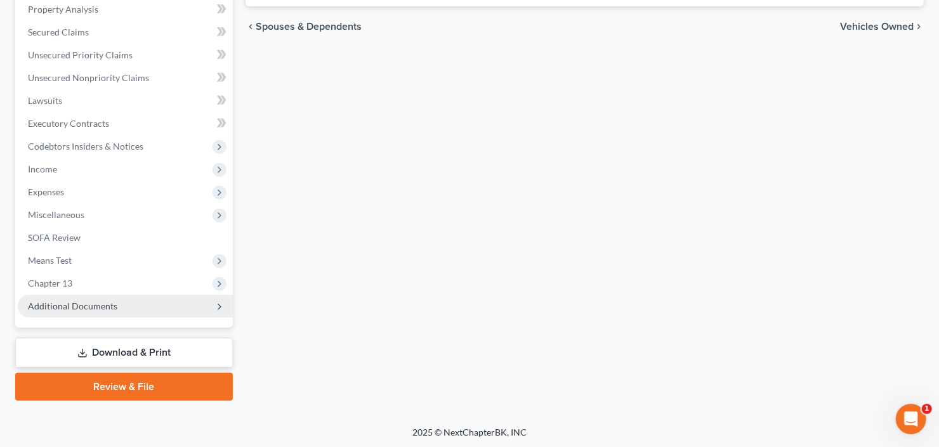
click at [89, 303] on span "Additional Documents" at bounding box center [72, 306] width 89 height 11
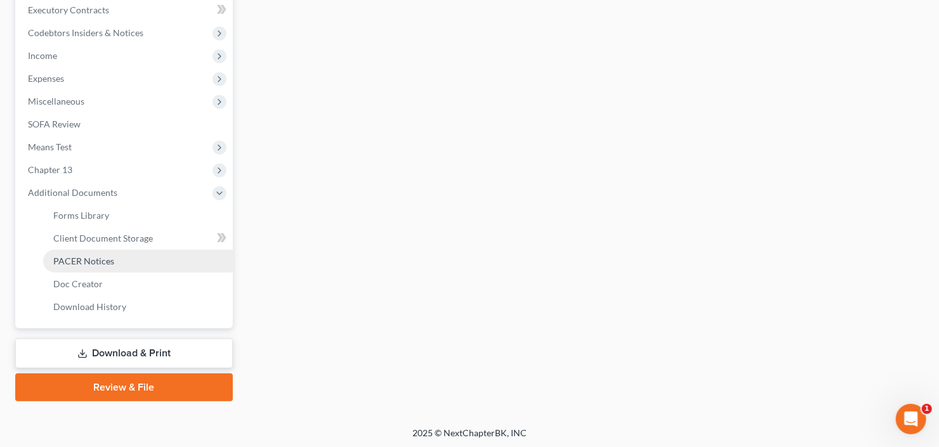
click at [110, 262] on span "PACER Notices" at bounding box center [83, 261] width 61 height 11
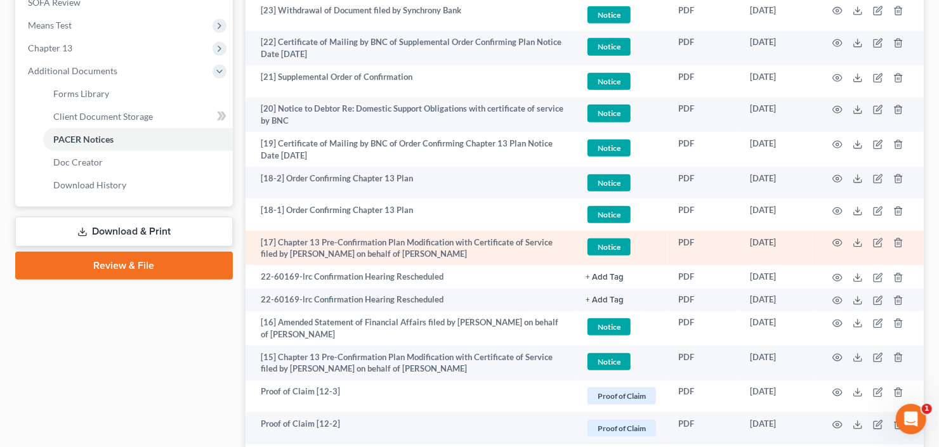
scroll to position [559, 0]
